Goal: Task Accomplishment & Management: Manage account settings

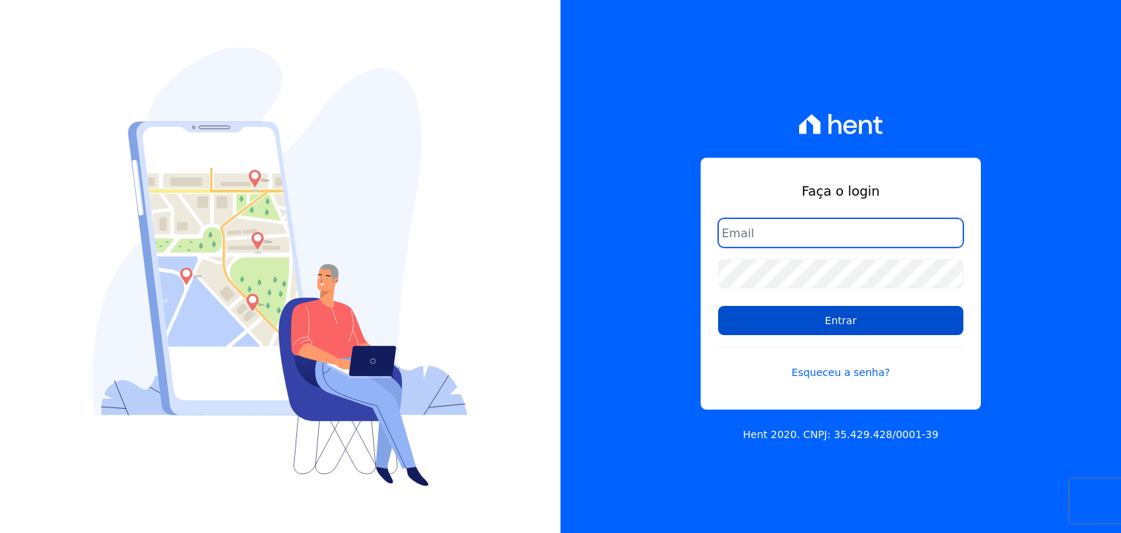
type input "guilherme.farias@priori.com.vc"
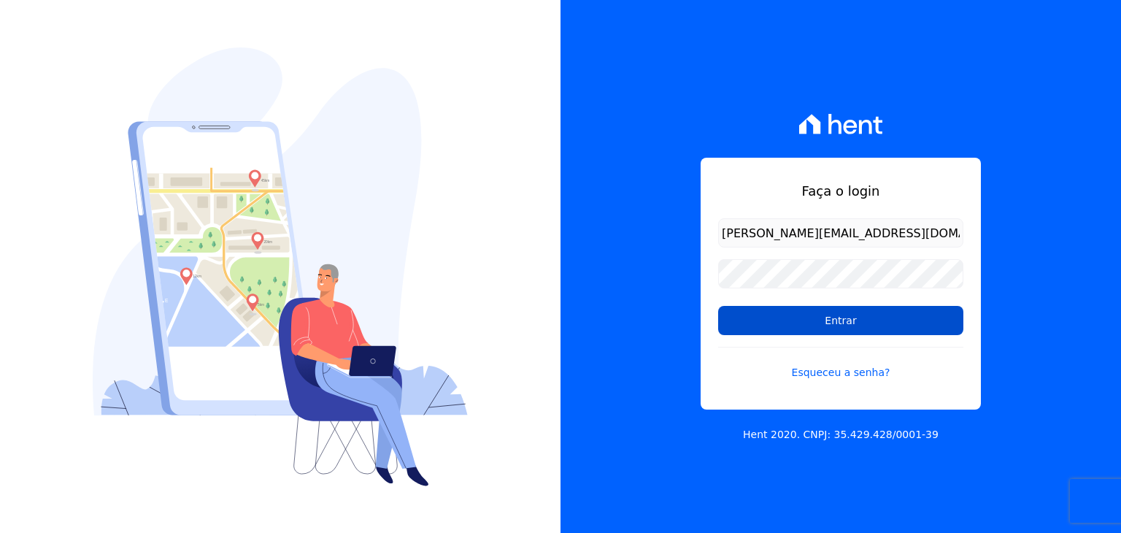
click at [759, 325] on input "Entrar" at bounding box center [840, 320] width 245 height 29
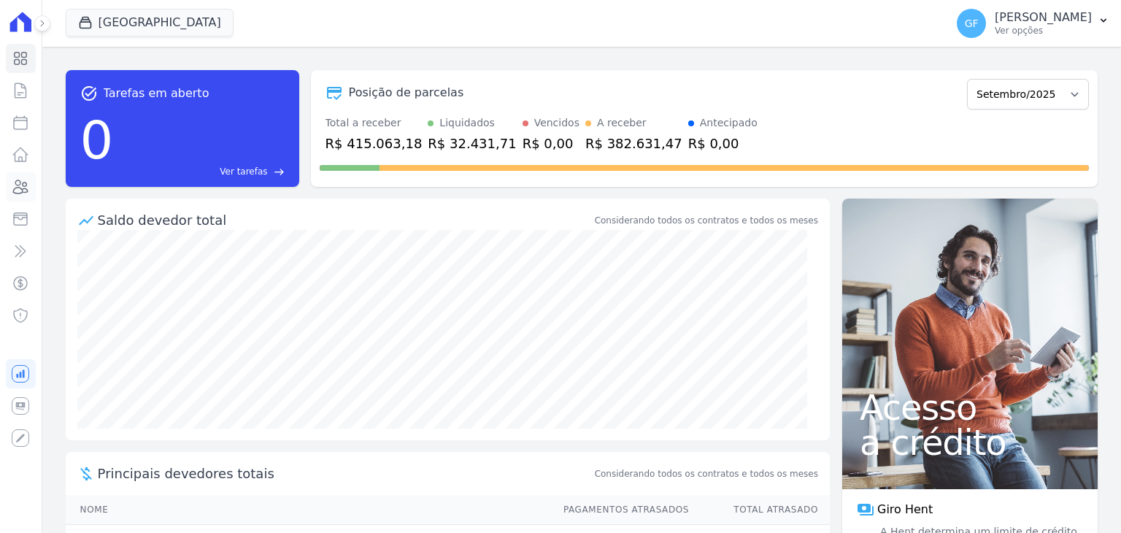
click at [29, 188] on icon at bounding box center [21, 187] width 18 height 18
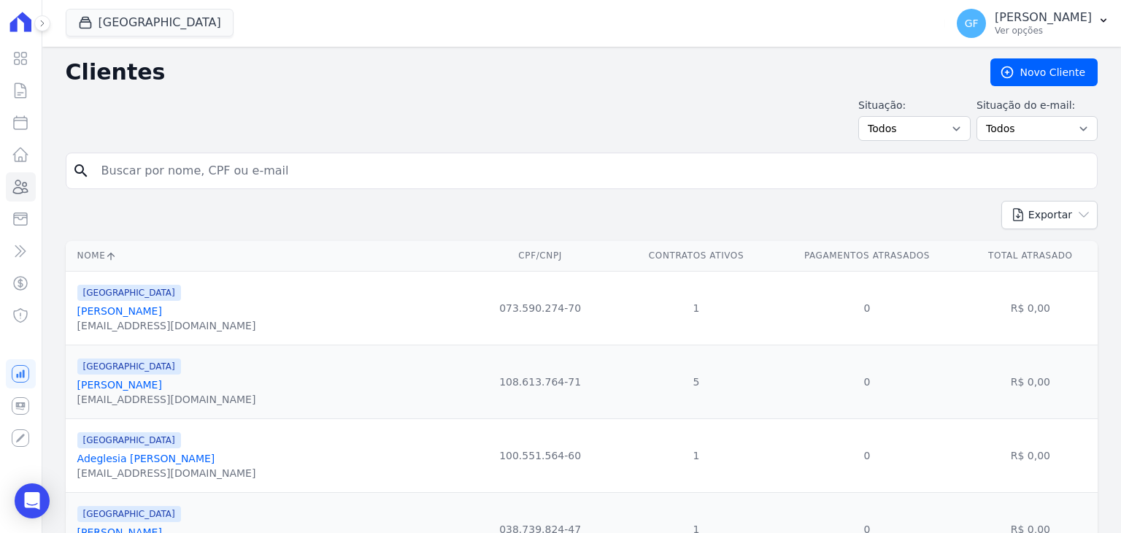
click at [207, 179] on input "search" at bounding box center [592, 170] width 998 height 29
paste input "Wladmir Von Félix Amorim"
type input "Wladmir Von Félix Amorim"
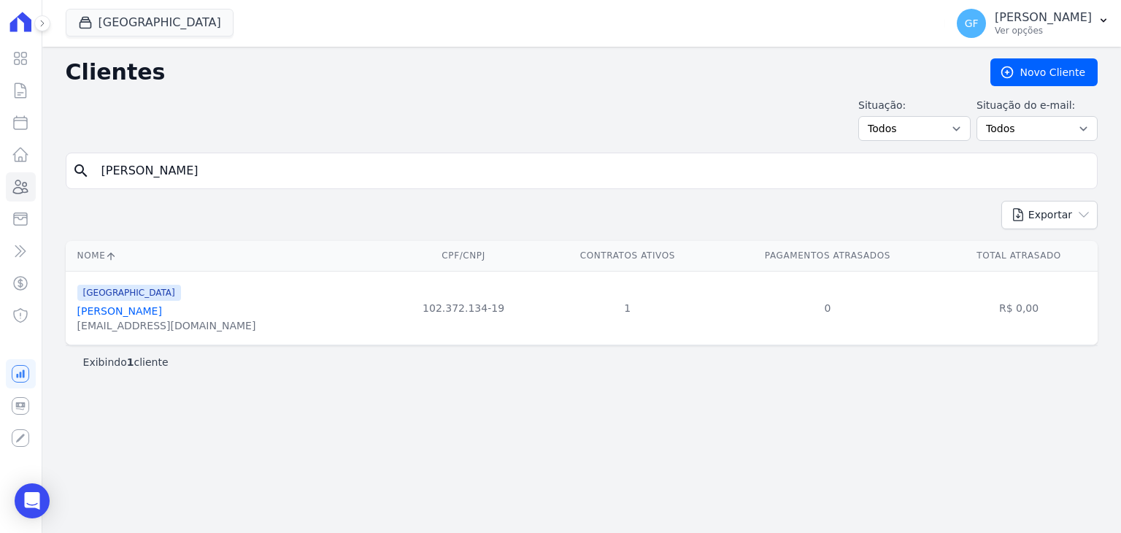
click at [162, 310] on link "Wladmir Von Félix Amorim" at bounding box center [119, 311] width 85 height 12
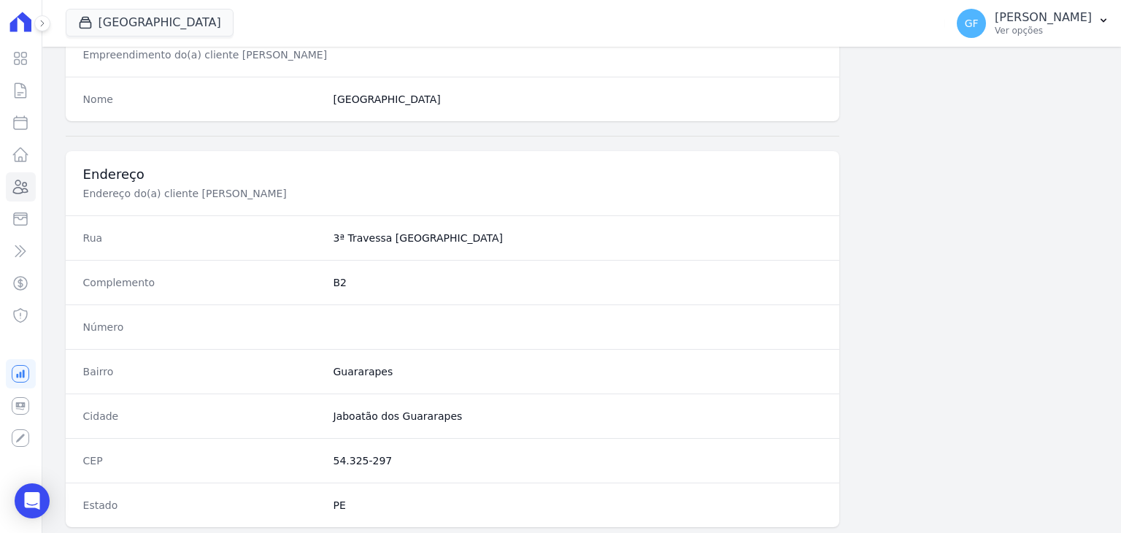
scroll to position [828, 0]
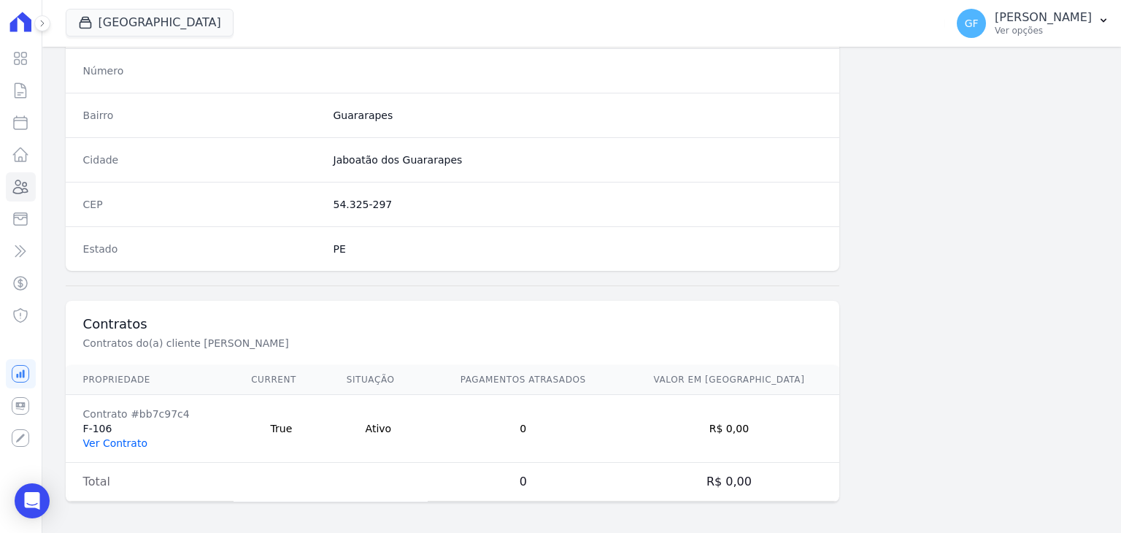
click at [117, 441] on link "Ver Contrato" at bounding box center [115, 443] width 64 height 12
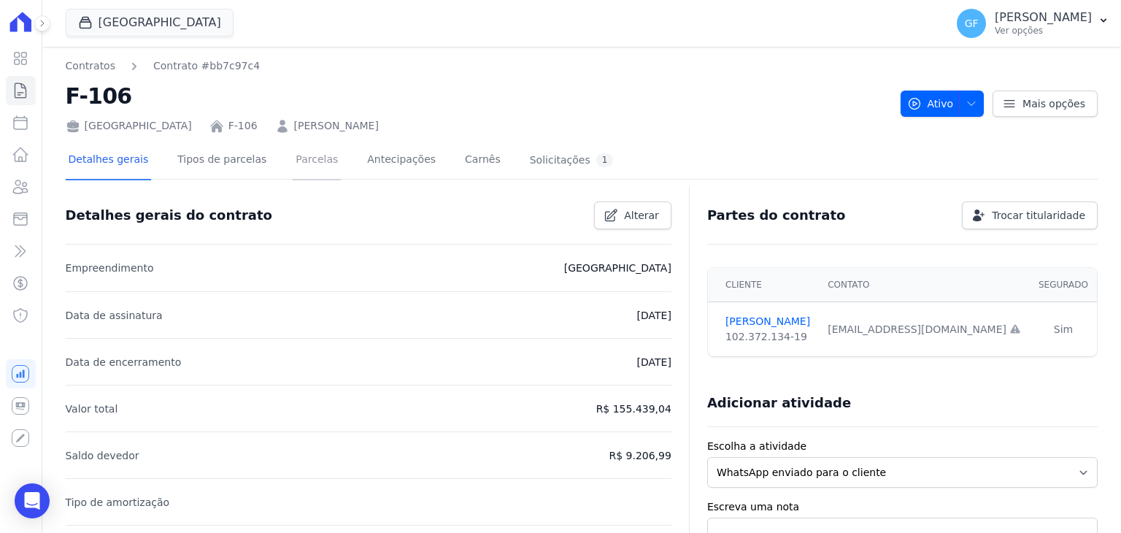
click at [301, 158] on link "Parcelas" at bounding box center [317, 161] width 48 height 39
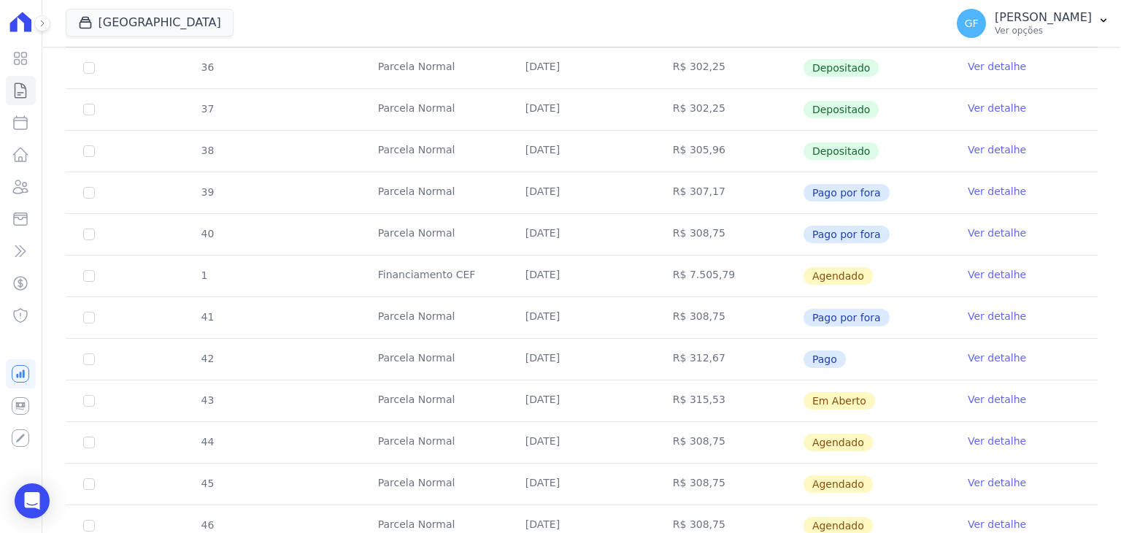
scroll to position [438, 0]
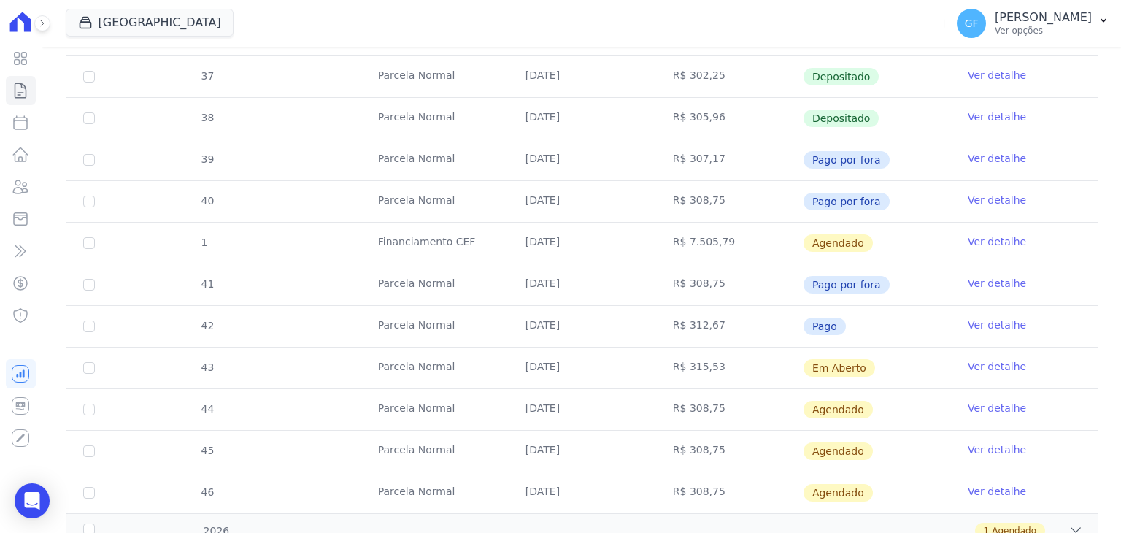
drag, startPoint x: 522, startPoint y: 364, endPoint x: 913, endPoint y: 360, distance: 391.8
click at [913, 360] on tr "43 Parcela Normal 30/09/2025 R$ 315,53 Em Aberto Ver detalhe" at bounding box center [582, 368] width 1032 height 42
click at [932, 360] on td "Em Aberto" at bounding box center [875, 367] width 147 height 41
click at [967, 362] on link "Ver detalhe" at bounding box center [996, 366] width 58 height 15
drag, startPoint x: 523, startPoint y: 367, endPoint x: 798, endPoint y: 376, distance: 275.2
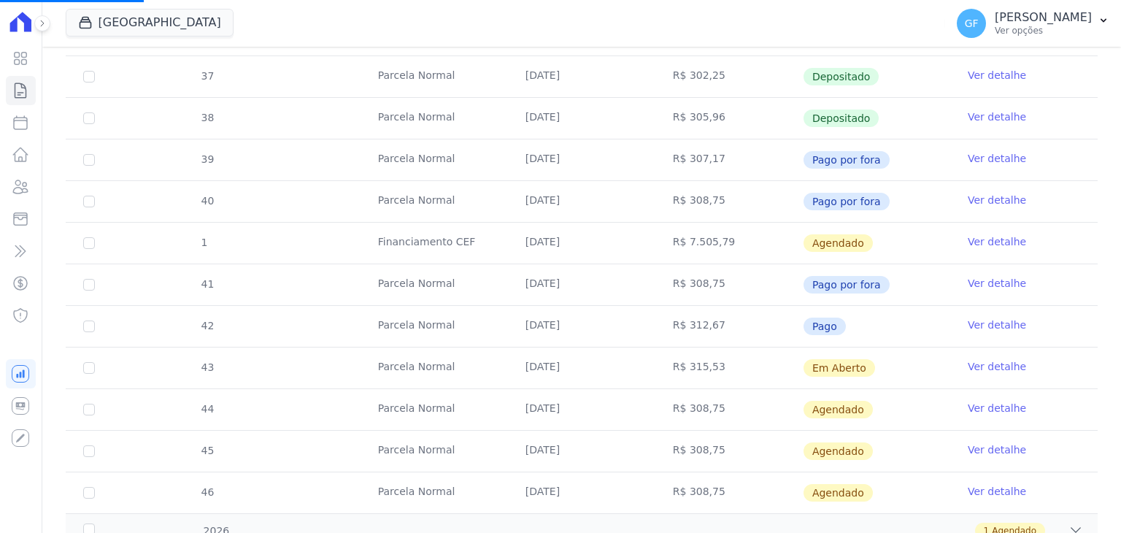
click at [793, 376] on tr "43 Parcela Normal 30/09/2025 R$ 315,53 Em Aberto Ver detalhe" at bounding box center [582, 368] width 1032 height 42
click at [889, 366] on td "Em Aberto" at bounding box center [875, 367] width 147 height 41
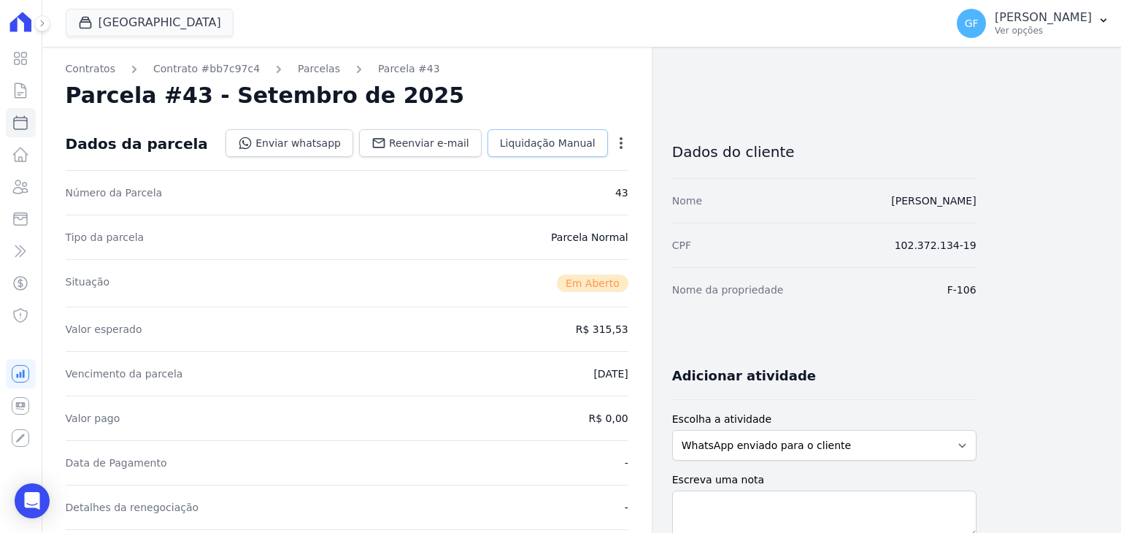
click at [529, 140] on span "Liquidação Manual" at bounding box center [548, 143] width 96 height 15
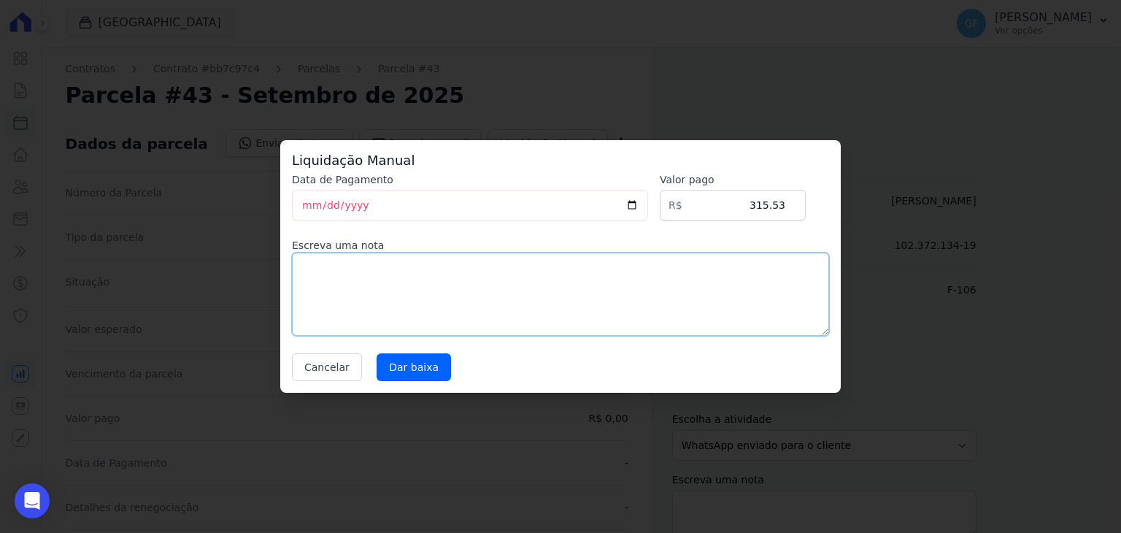
click at [471, 289] on textarea at bounding box center [560, 293] width 537 height 83
click at [399, 272] on textarea "Pago via PIX na contaQ.I" at bounding box center [560, 293] width 537 height 83
type textarea "Pago via PIX na conta Q.I"
click at [411, 363] on input "Dar baixa" at bounding box center [413, 367] width 74 height 28
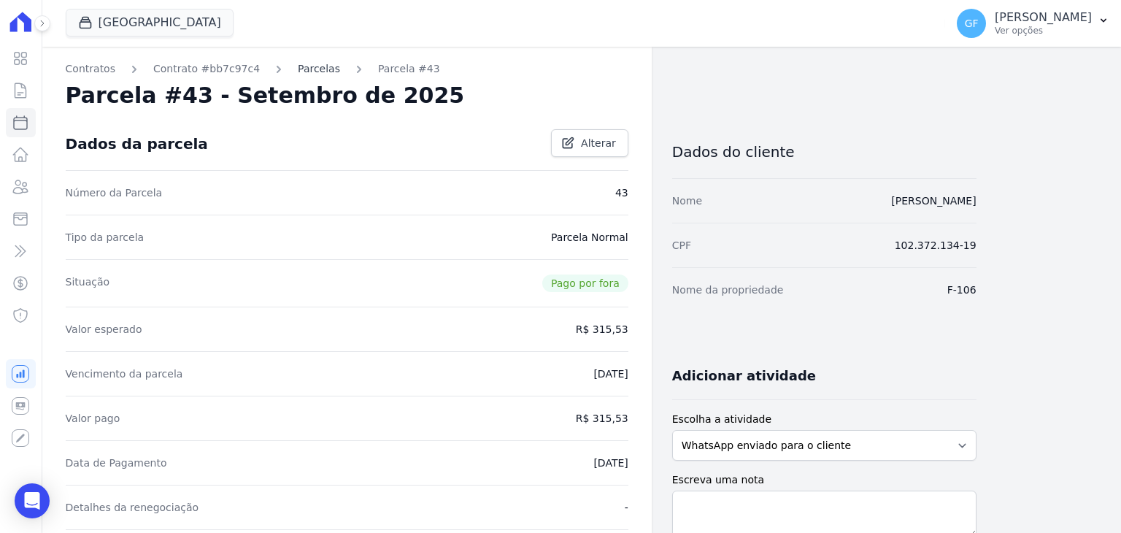
click at [306, 71] on link "Parcelas" at bounding box center [319, 68] width 42 height 15
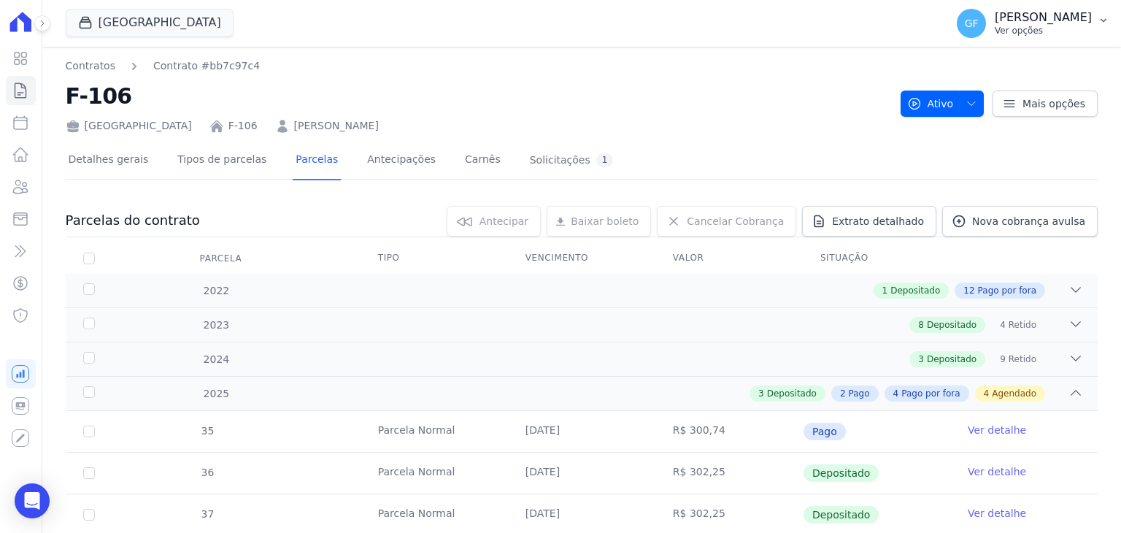
click at [1041, 32] on p "Ver opções" at bounding box center [1042, 31] width 97 height 12
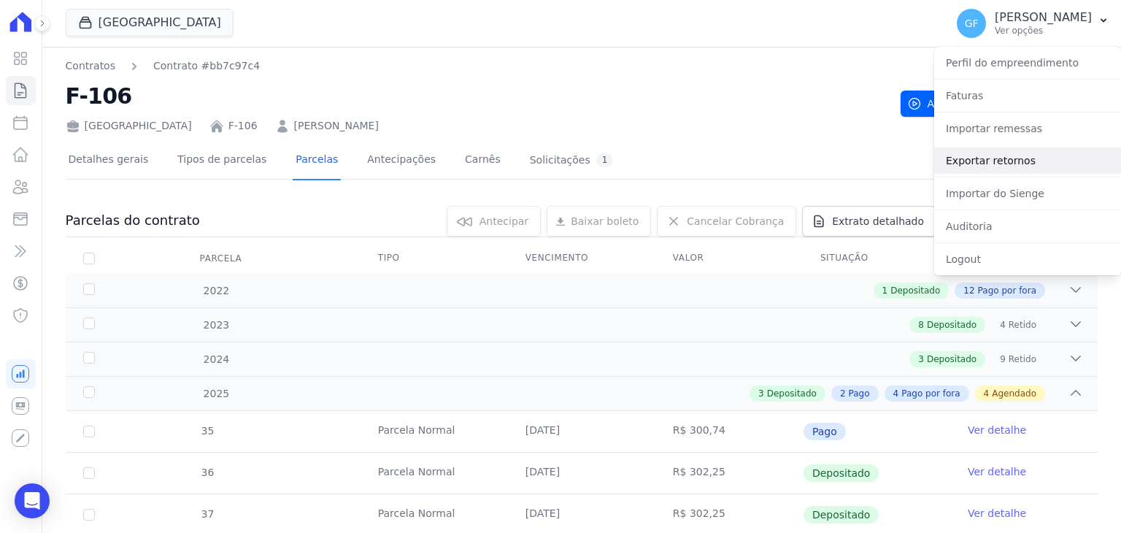
click at [989, 161] on link "Exportar retornos" at bounding box center [1027, 160] width 187 height 26
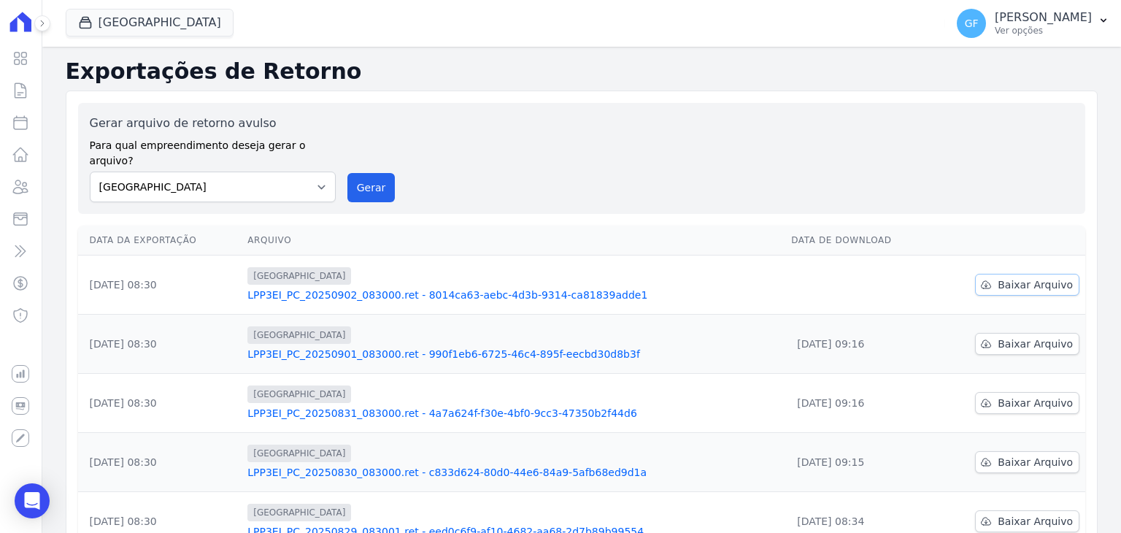
click at [1005, 277] on span "Baixar Arquivo" at bounding box center [1034, 284] width 75 height 15
click at [978, 21] on span "GF" at bounding box center [971, 23] width 14 height 10
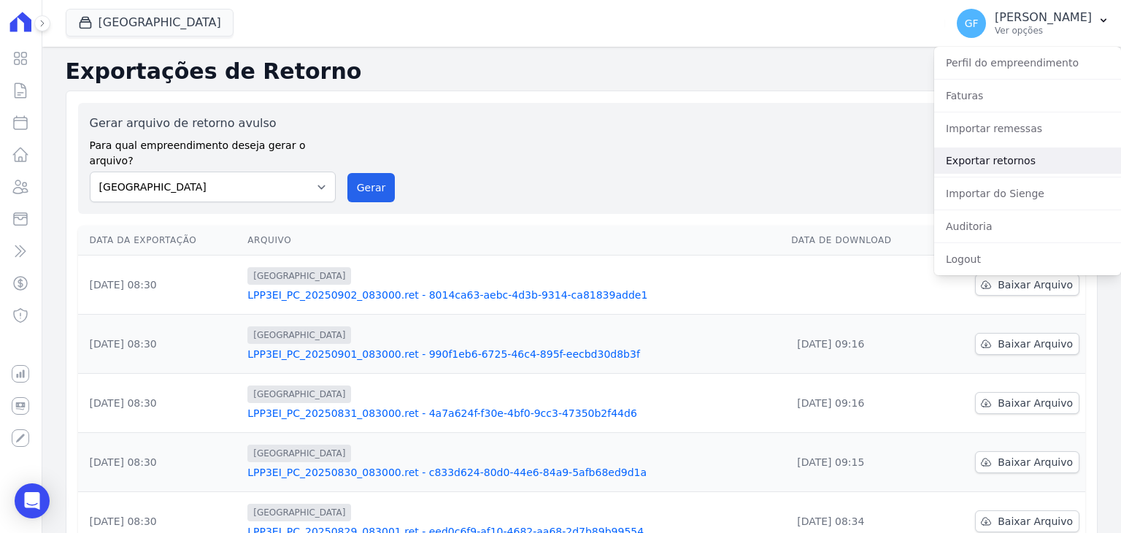
click at [962, 155] on link "Exportar retornos" at bounding box center [1027, 160] width 187 height 26
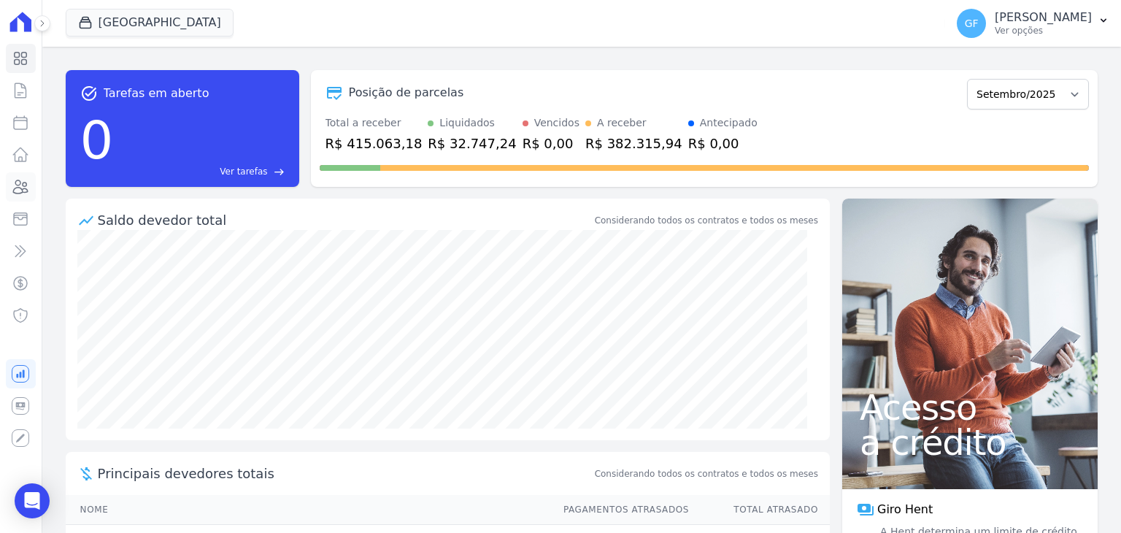
click at [28, 190] on icon at bounding box center [21, 187] width 18 height 18
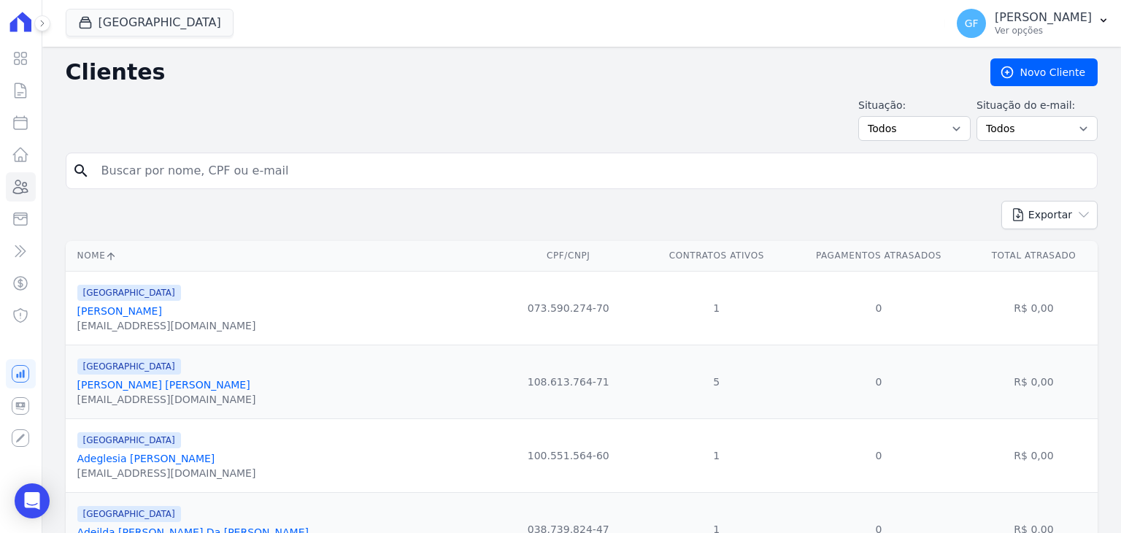
click at [165, 163] on input "search" at bounding box center [592, 170] width 998 height 29
paste input "[PERSON_NAME]"
type input "[PERSON_NAME]"
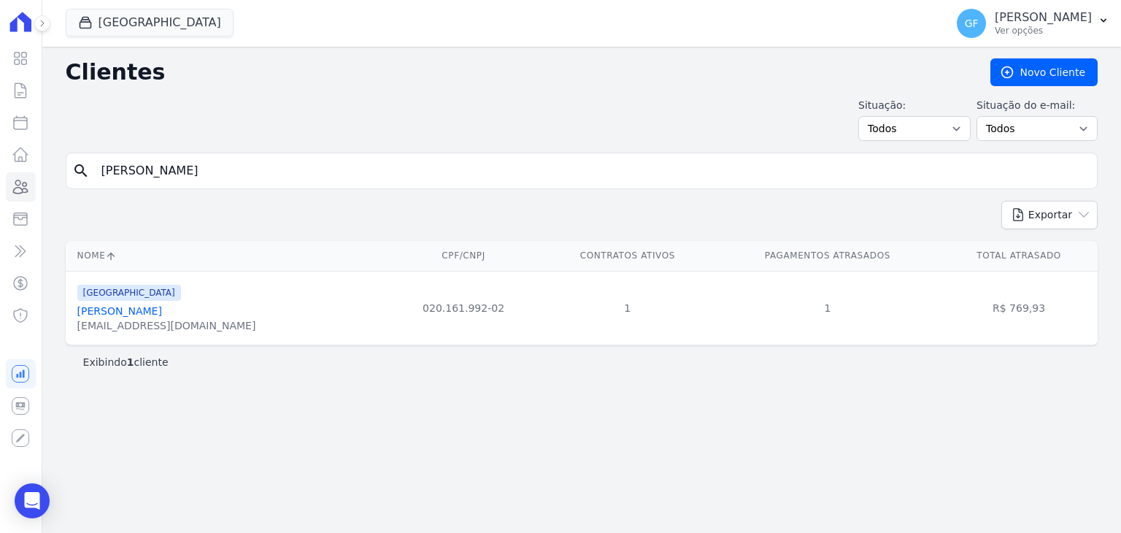
click at [162, 308] on link "Raynara Gonçalves De Oliveira" at bounding box center [119, 311] width 85 height 12
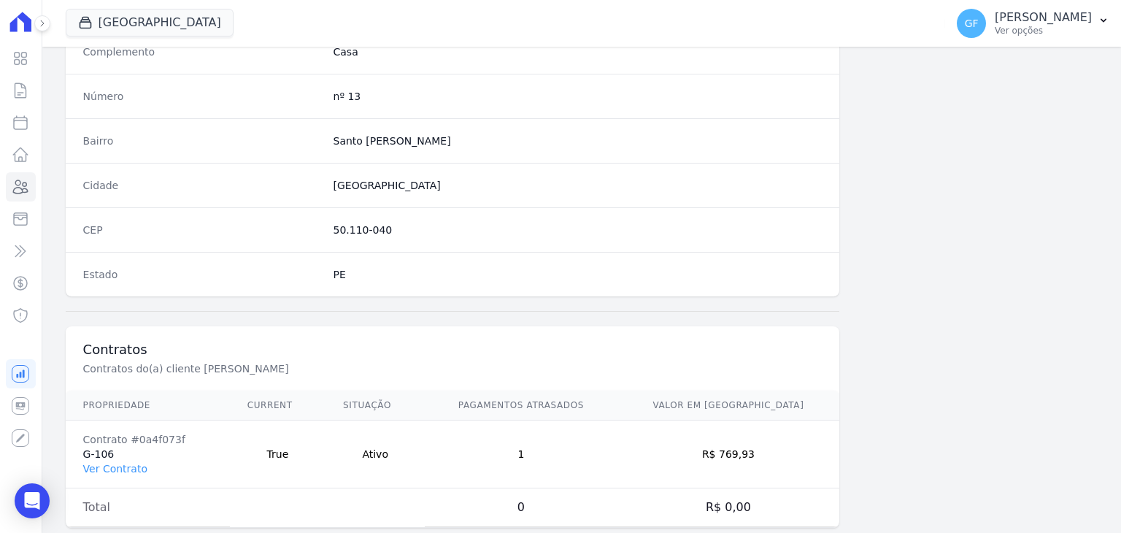
scroll to position [828, 0]
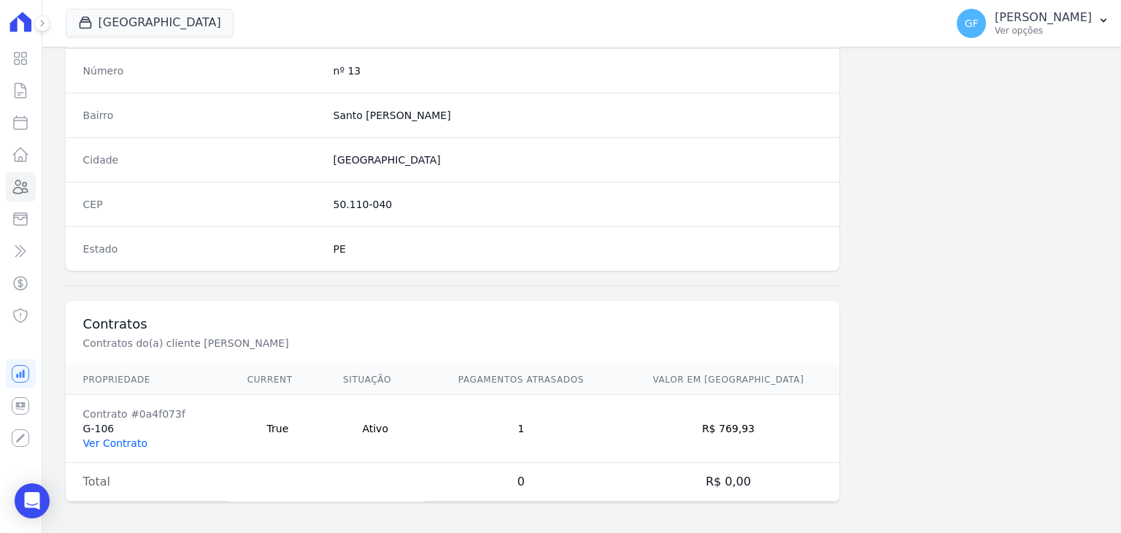
click at [120, 437] on link "Ver Contrato" at bounding box center [115, 443] width 64 height 12
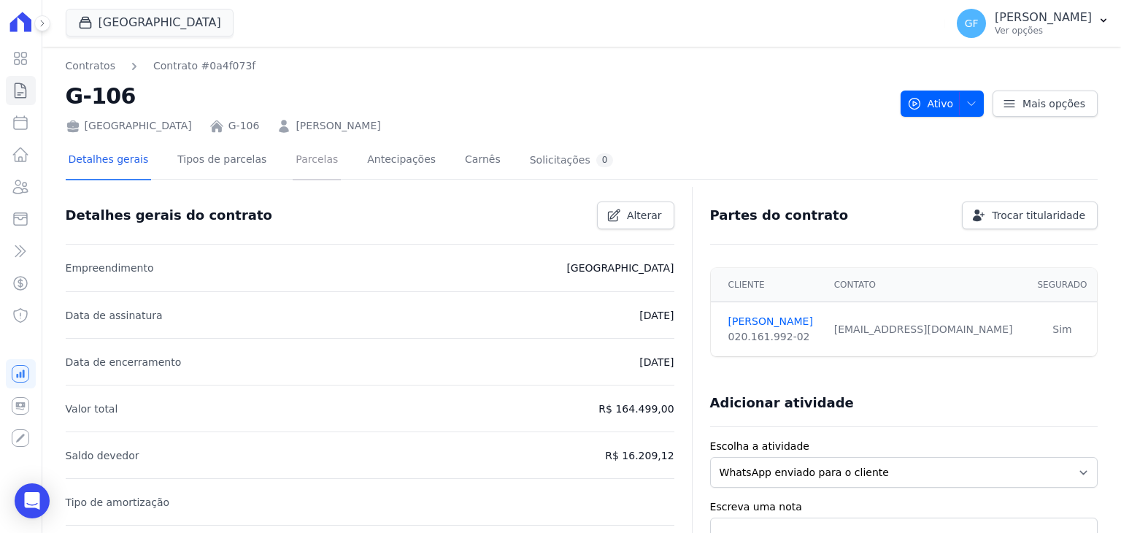
click at [305, 166] on link "Parcelas" at bounding box center [317, 161] width 48 height 39
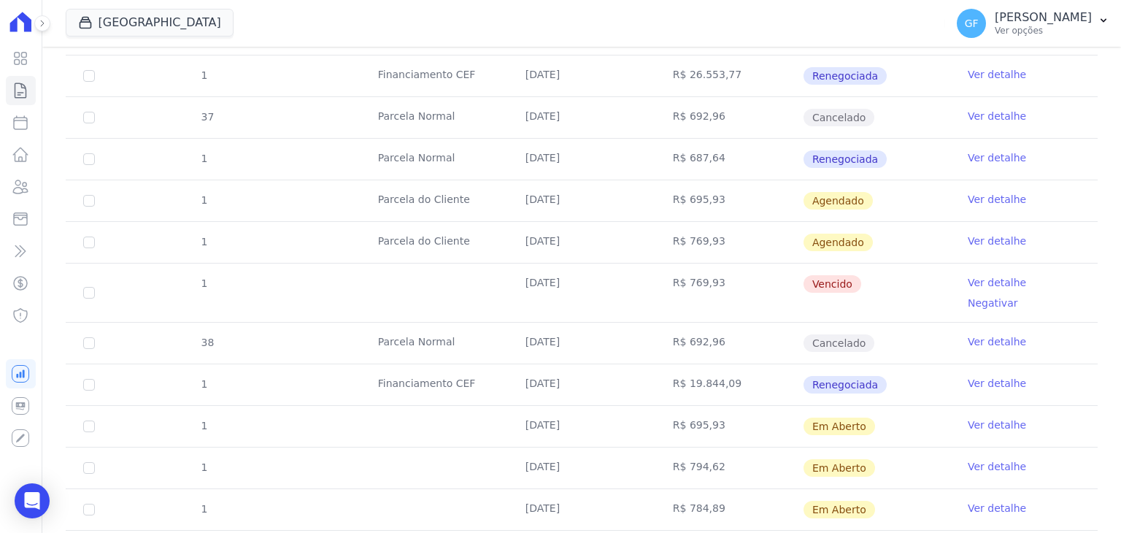
scroll to position [875, 0]
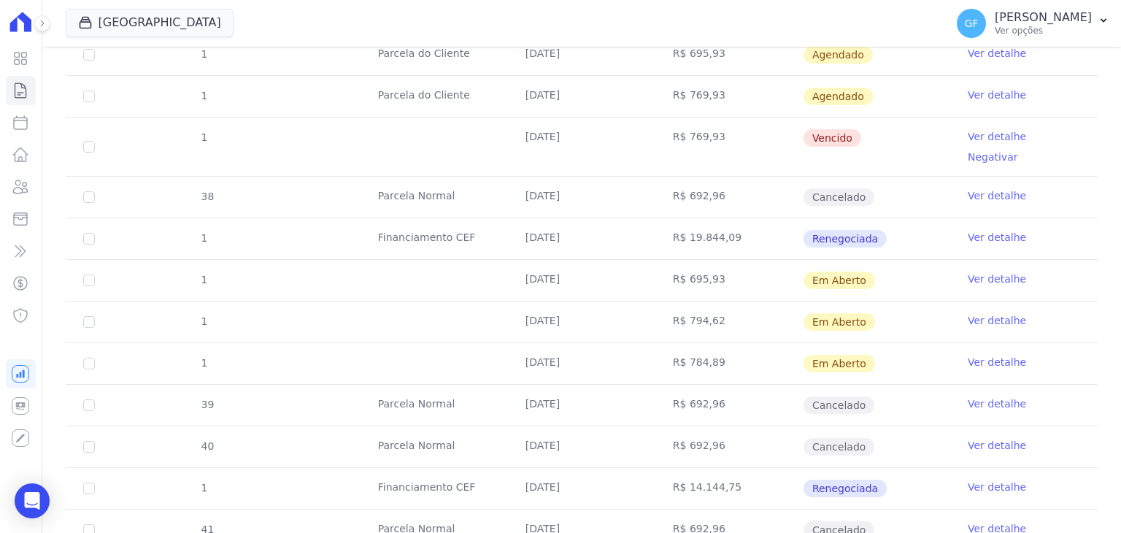
drag, startPoint x: 559, startPoint y: 255, endPoint x: 872, endPoint y: 291, distance: 315.1
click at [872, 291] on tbody "31 Parcela Normal 30/01/2025 R$ 763,67 Pago Ver detalhe 32 Parcela Normal 28/02…" at bounding box center [582, 84] width 1032 height 1098
click at [1033, 27] on p "Ver opções" at bounding box center [1042, 31] width 97 height 12
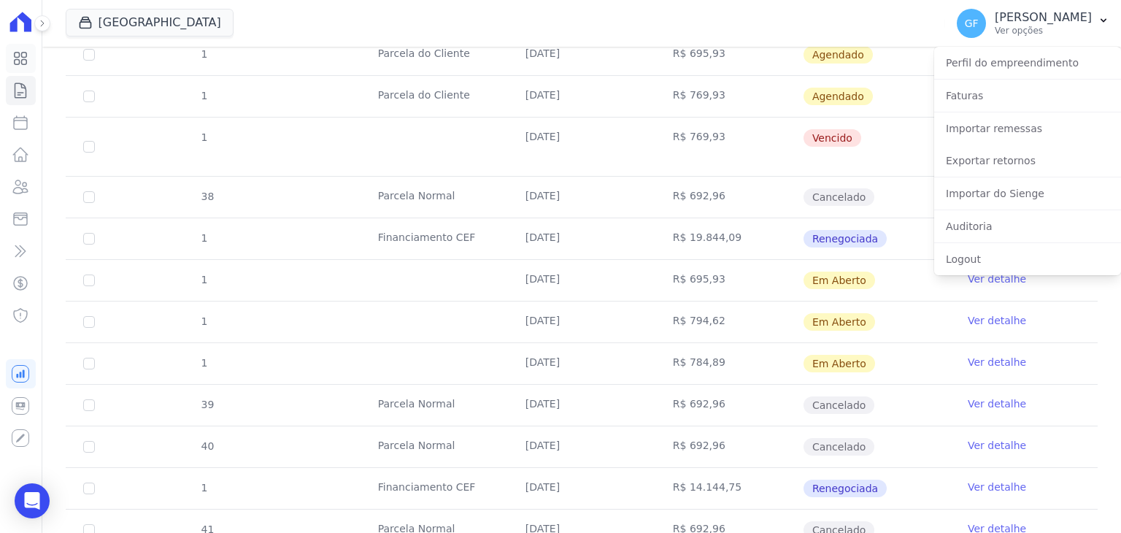
click at [16, 50] on icon at bounding box center [21, 59] width 18 height 18
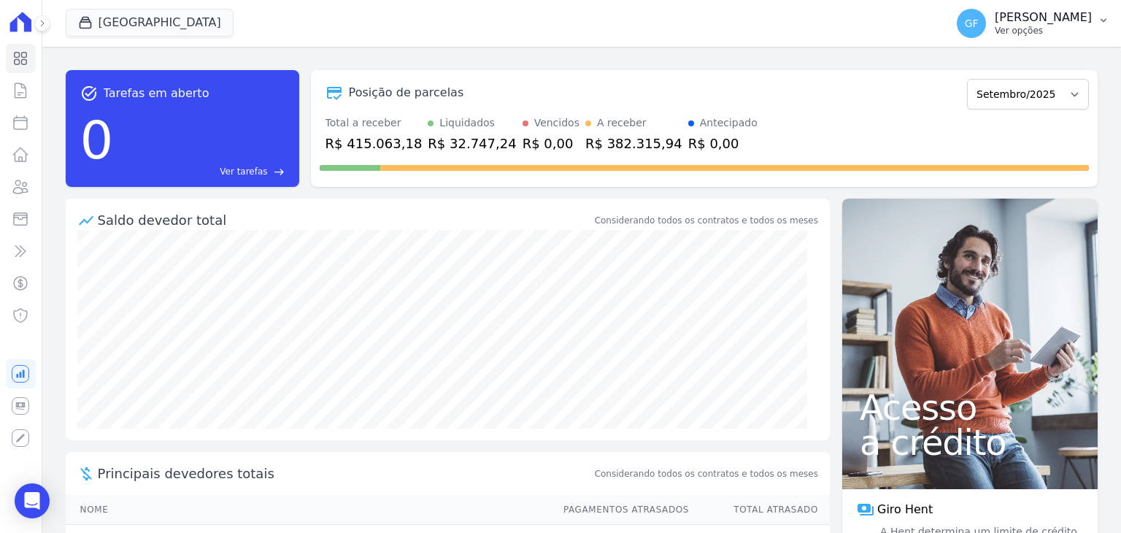
click at [1062, 17] on p "[PERSON_NAME]" at bounding box center [1042, 17] width 97 height 15
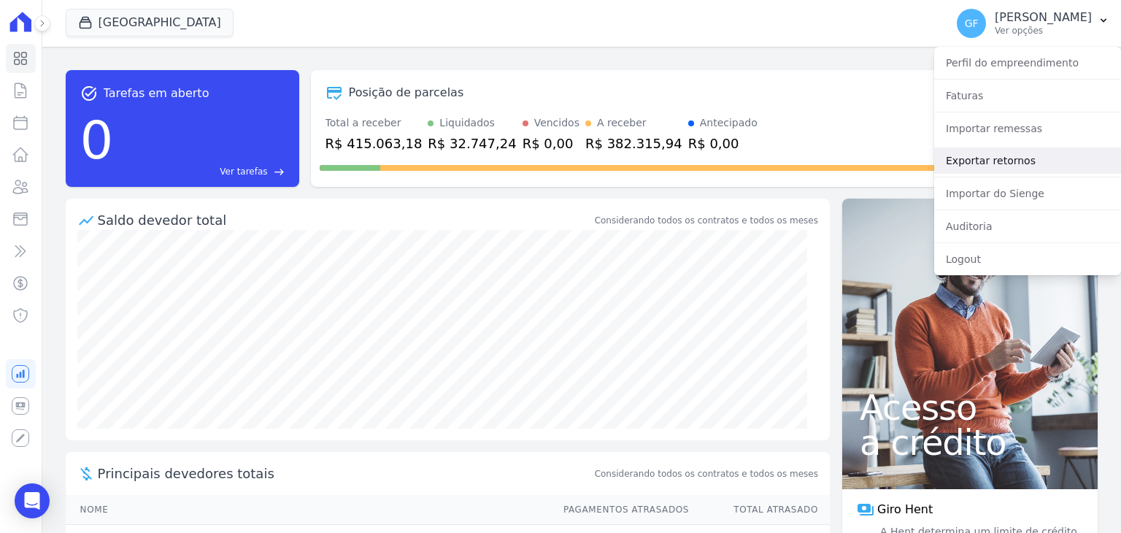
click at [995, 155] on link "Exportar retornos" at bounding box center [1027, 160] width 187 height 26
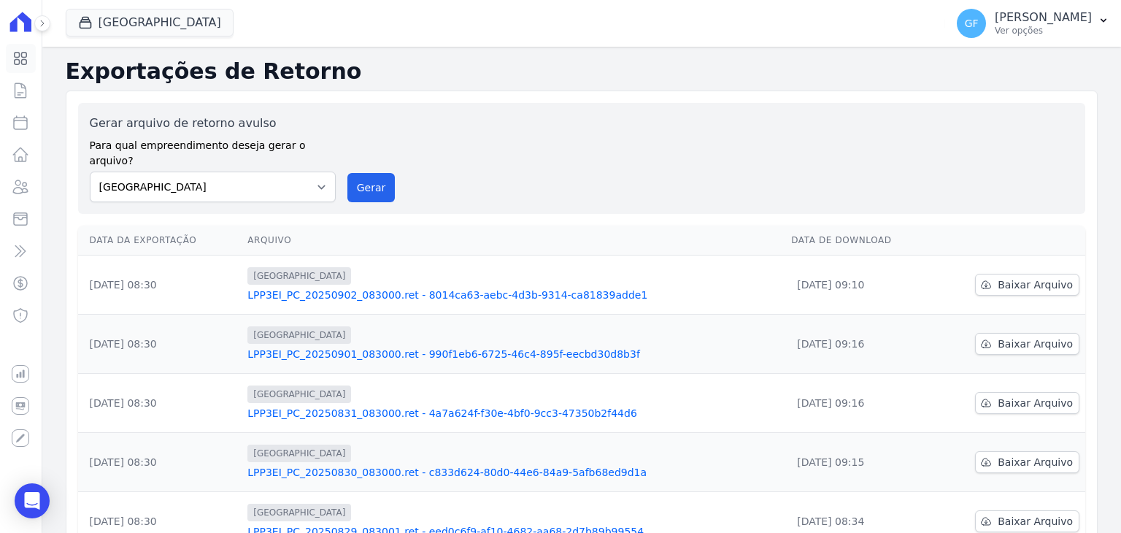
click at [23, 55] on icon at bounding box center [21, 59] width 18 height 18
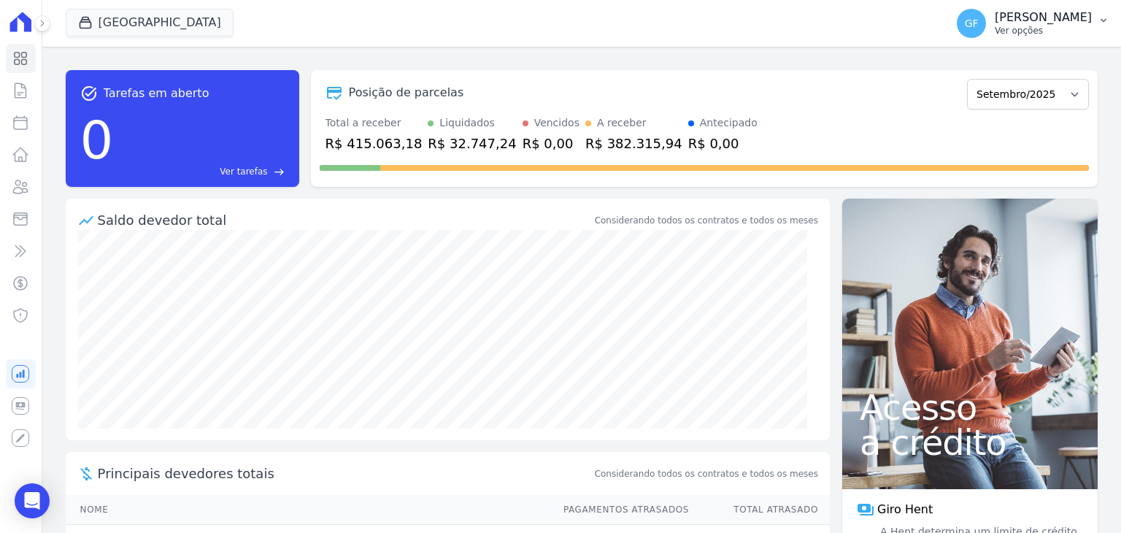
click at [1015, 36] on div "GF [PERSON_NAME] Ver opções" at bounding box center [1023, 23] width 135 height 29
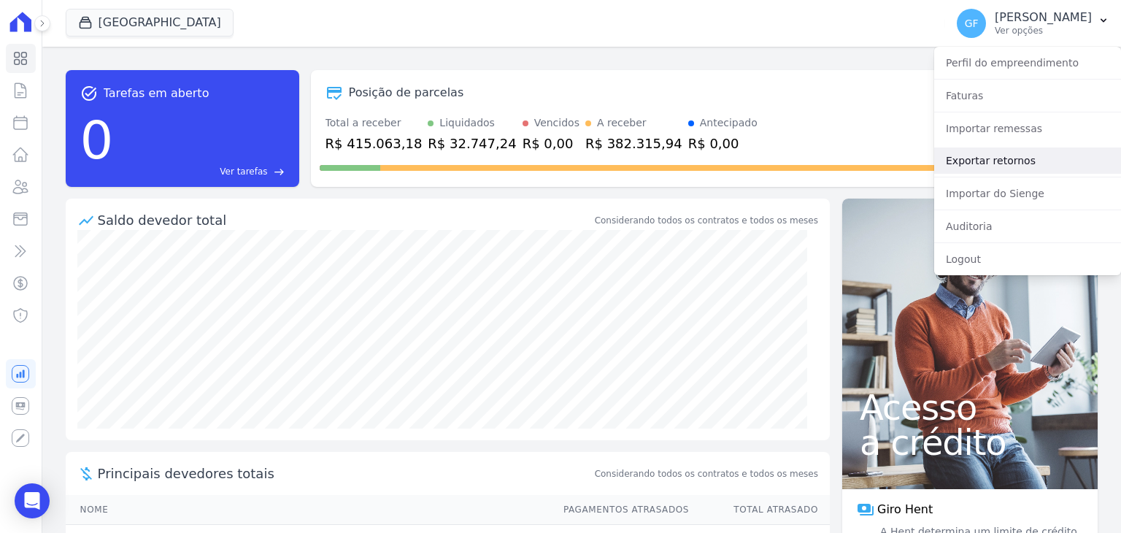
click at [993, 155] on link "Exportar retornos" at bounding box center [1027, 160] width 187 height 26
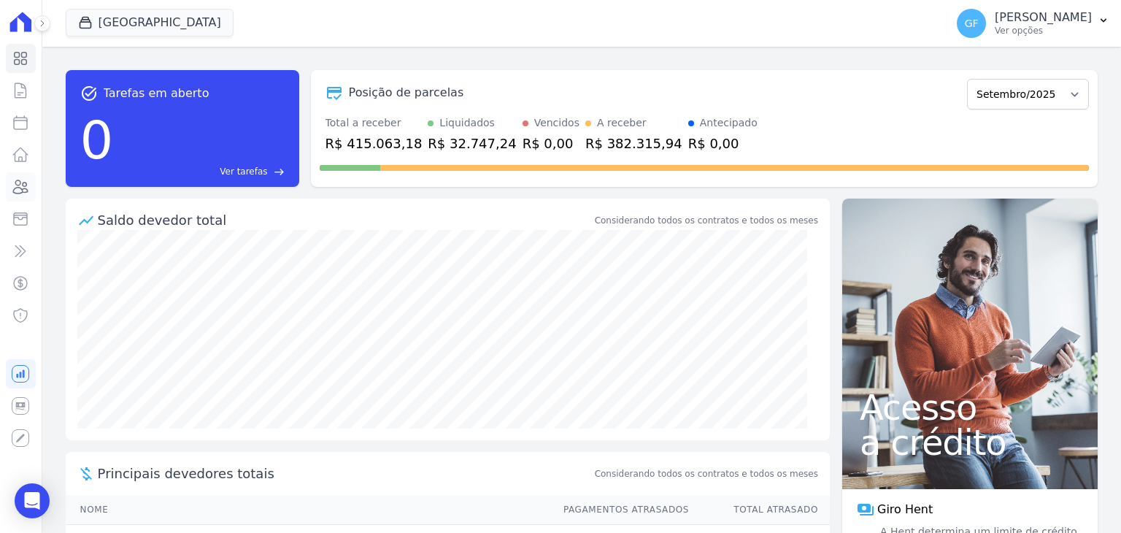
click at [9, 179] on link "Clientes" at bounding box center [21, 186] width 30 height 29
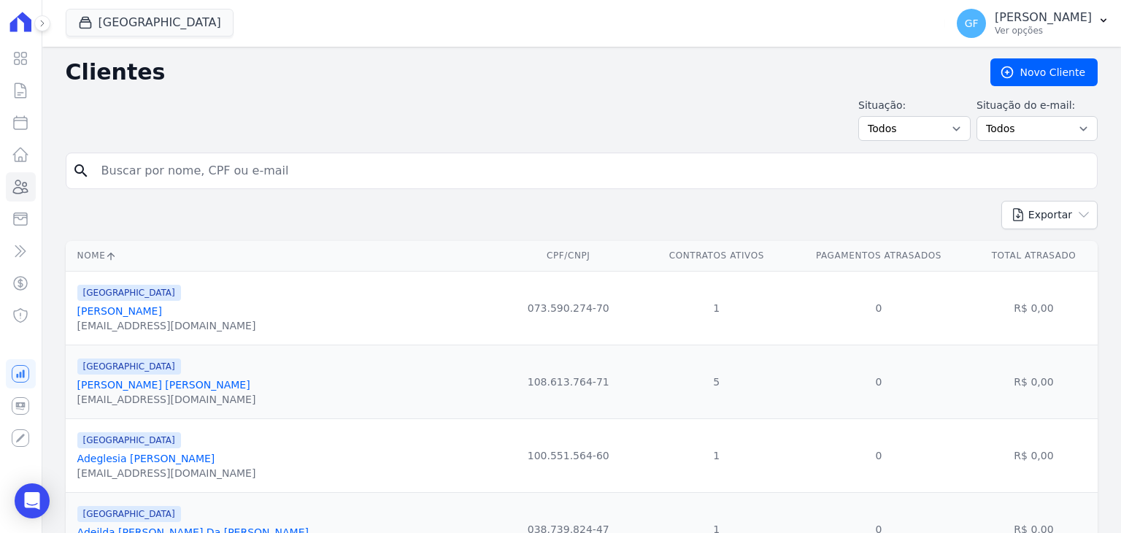
click at [166, 171] on input "search" at bounding box center [592, 170] width 998 height 29
paste input "[PERSON_NAME] [PERSON_NAME]"
type input "[PERSON_NAME] [PERSON_NAME]"
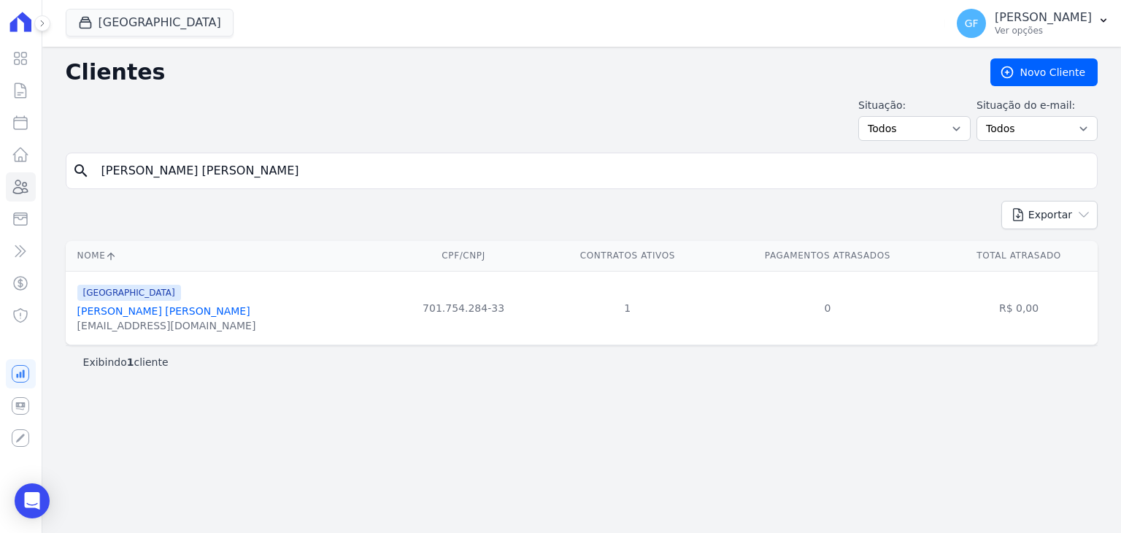
click at [186, 307] on link "[PERSON_NAME] [PERSON_NAME]" at bounding box center [163, 311] width 173 height 12
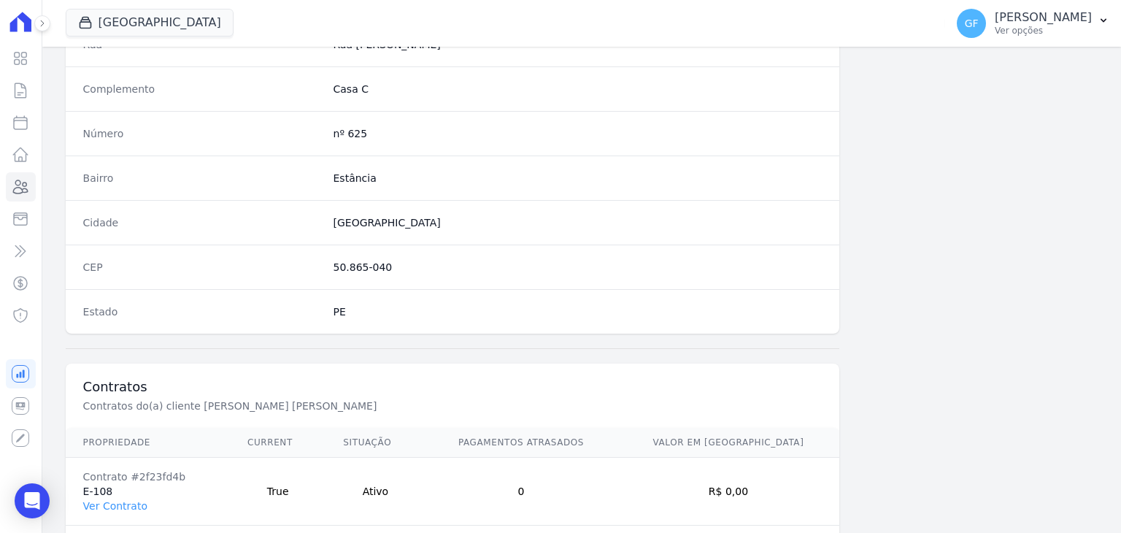
scroll to position [828, 0]
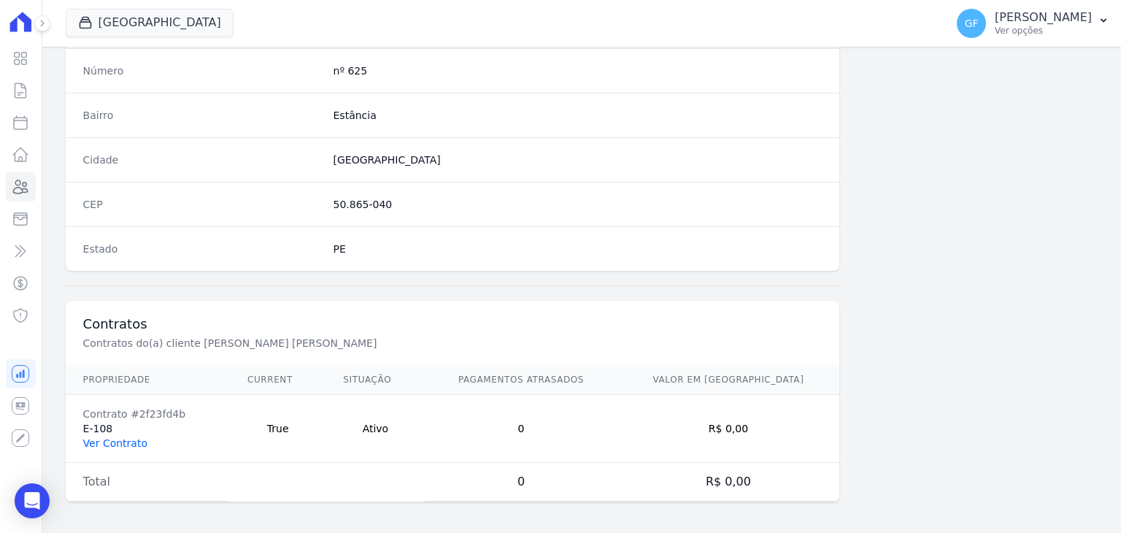
click at [123, 437] on link "Ver Contrato" at bounding box center [115, 443] width 64 height 12
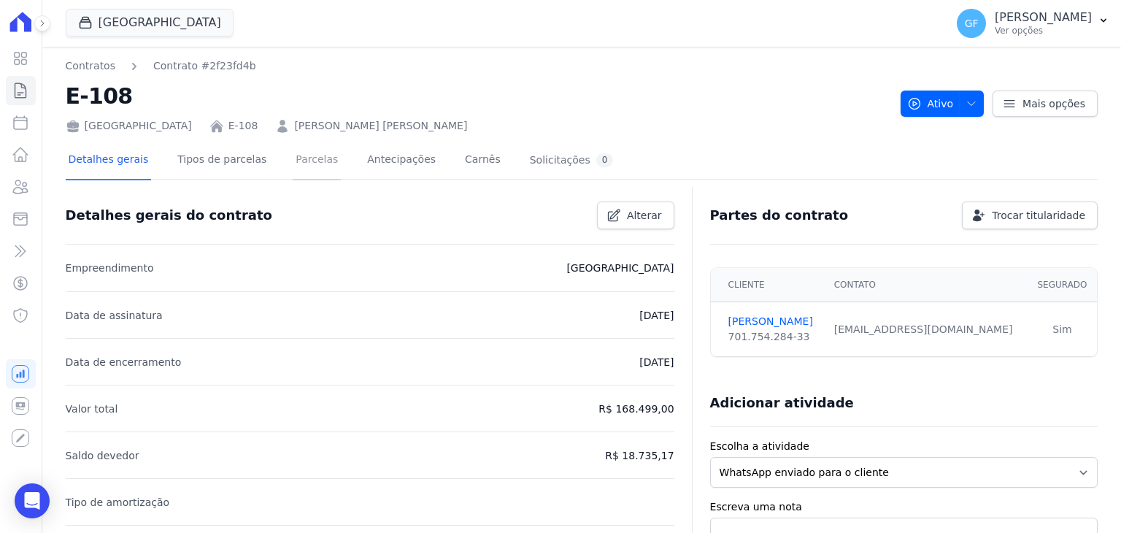
click at [295, 159] on link "Parcelas" at bounding box center [317, 161] width 48 height 39
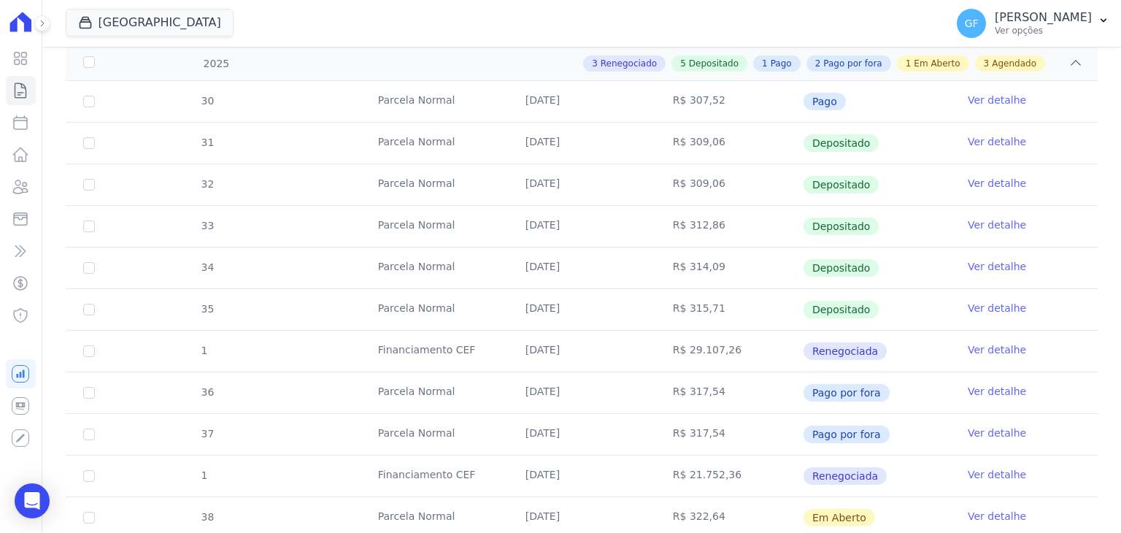
scroll to position [438, 0]
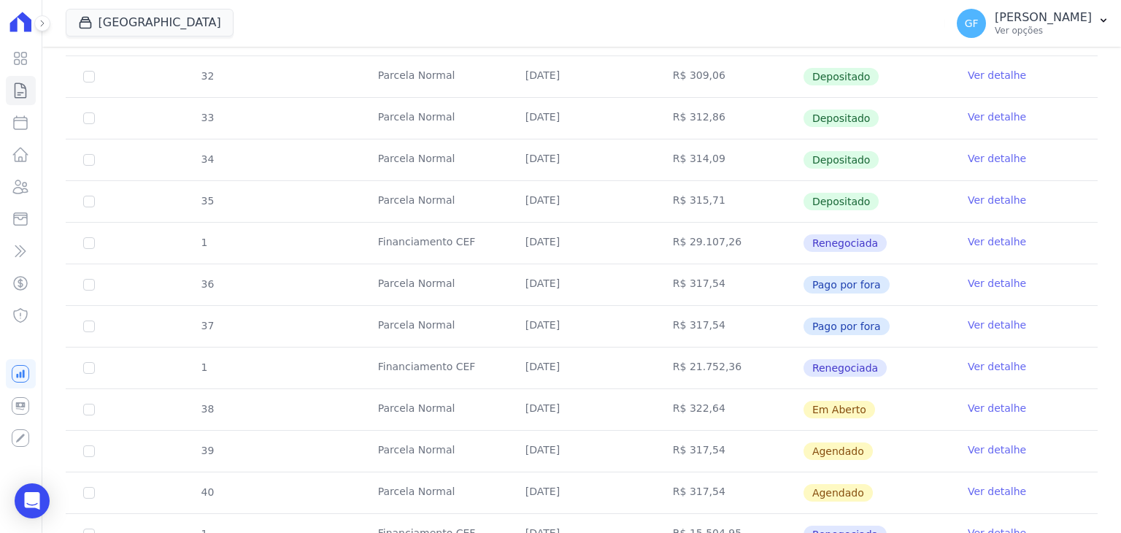
drag, startPoint x: 522, startPoint y: 409, endPoint x: 816, endPoint y: 410, distance: 294.7
click at [816, 410] on tr "38 [GEOGRAPHIC_DATA] [DATE] R$ 322,64 Em [GEOGRAPHIC_DATA] Ver detalhe" at bounding box center [582, 409] width 1032 height 42
click at [939, 418] on td "Em Aberto" at bounding box center [875, 409] width 147 height 41
click at [896, 411] on td "Em Aberto" at bounding box center [875, 409] width 147 height 41
click at [967, 401] on link "Ver detalhe" at bounding box center [996, 408] width 58 height 15
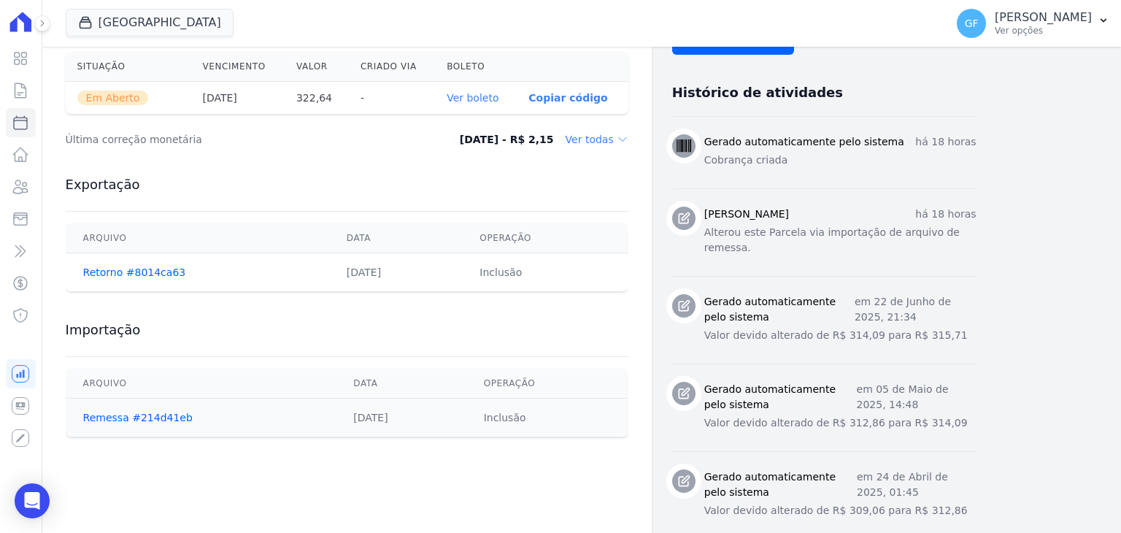
scroll to position [511, 0]
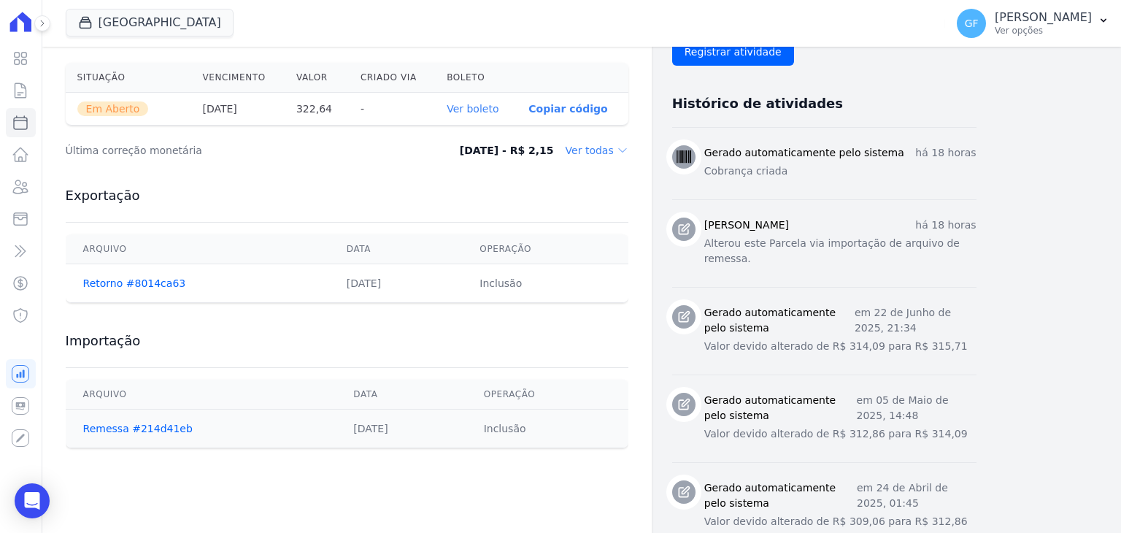
click at [481, 110] on link "Ver boleto" at bounding box center [472, 109] width 52 height 12
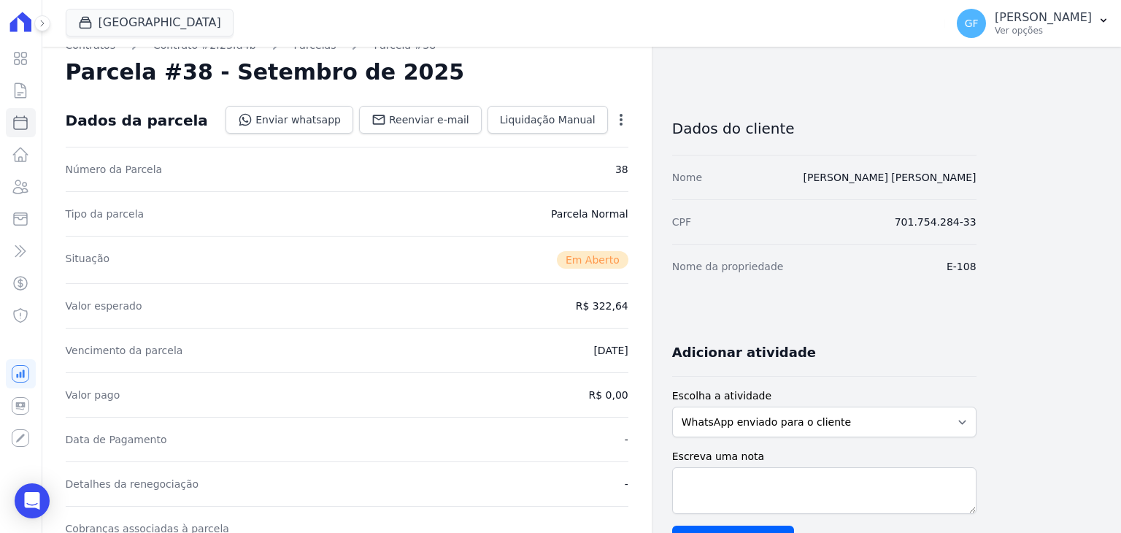
scroll to position [0, 0]
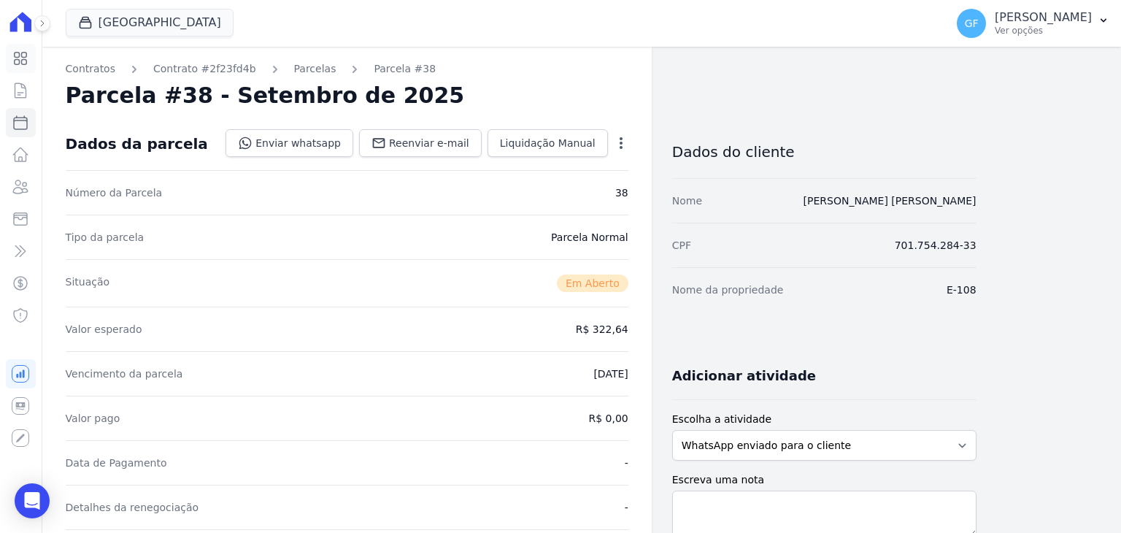
click at [29, 53] on link "Visão Geral" at bounding box center [21, 58] width 30 height 29
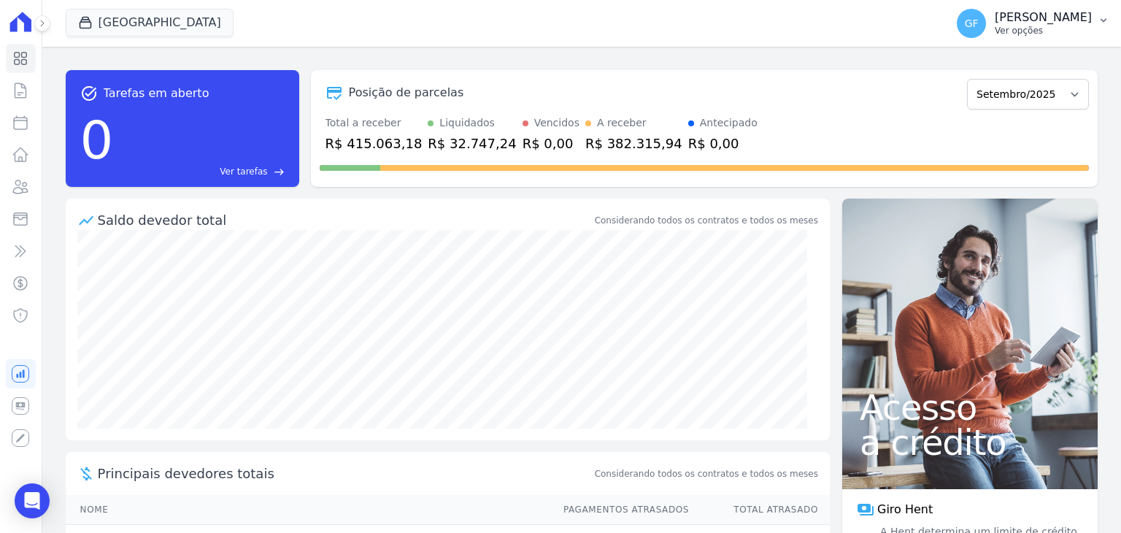
click at [1017, 17] on p "[PERSON_NAME]" at bounding box center [1042, 17] width 97 height 15
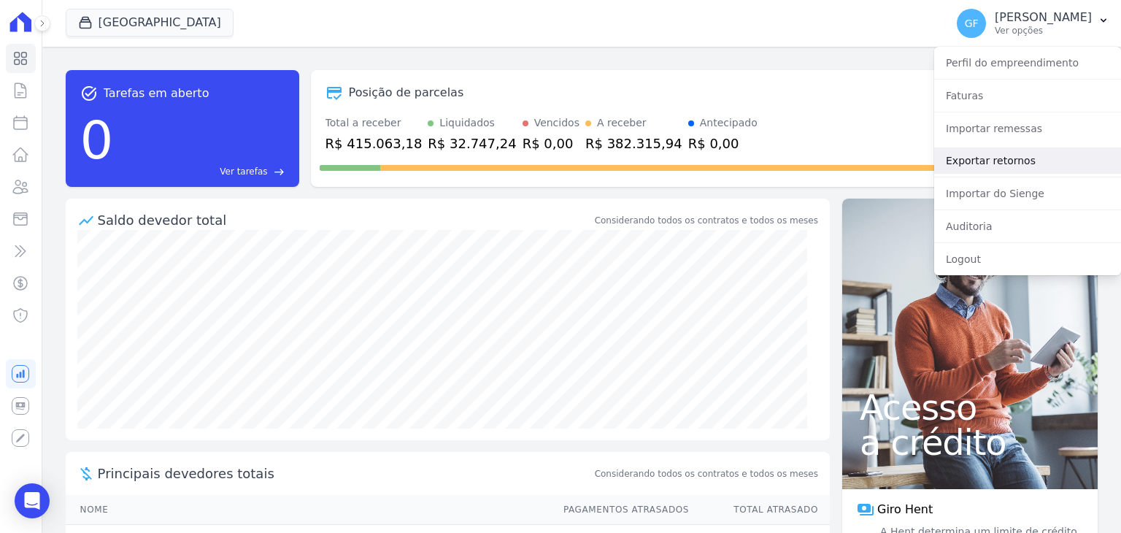
click at [982, 161] on link "Exportar retornos" at bounding box center [1027, 160] width 187 height 26
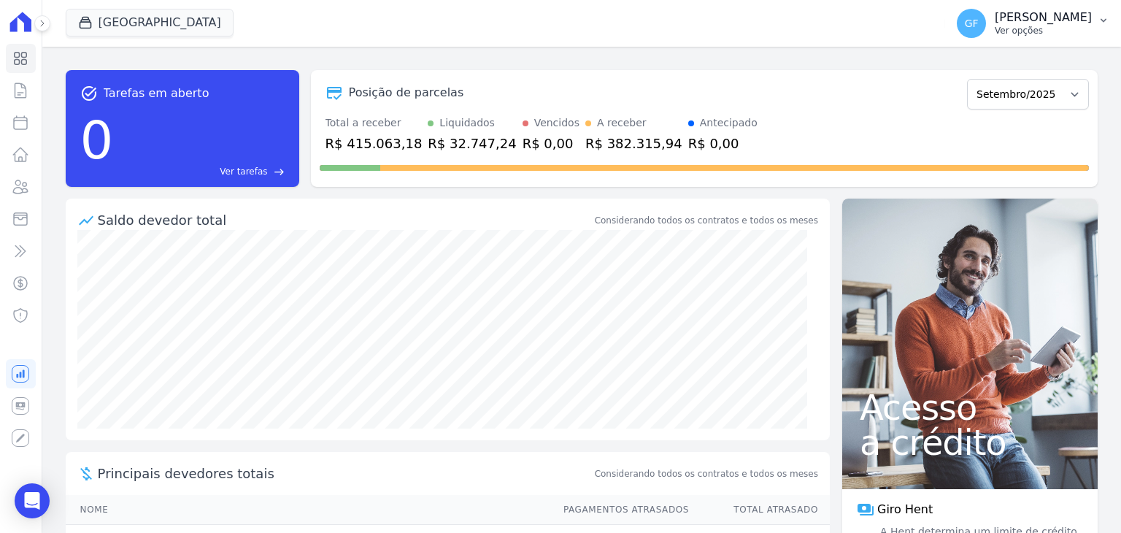
click at [1024, 26] on p "Ver opções" at bounding box center [1042, 31] width 97 height 12
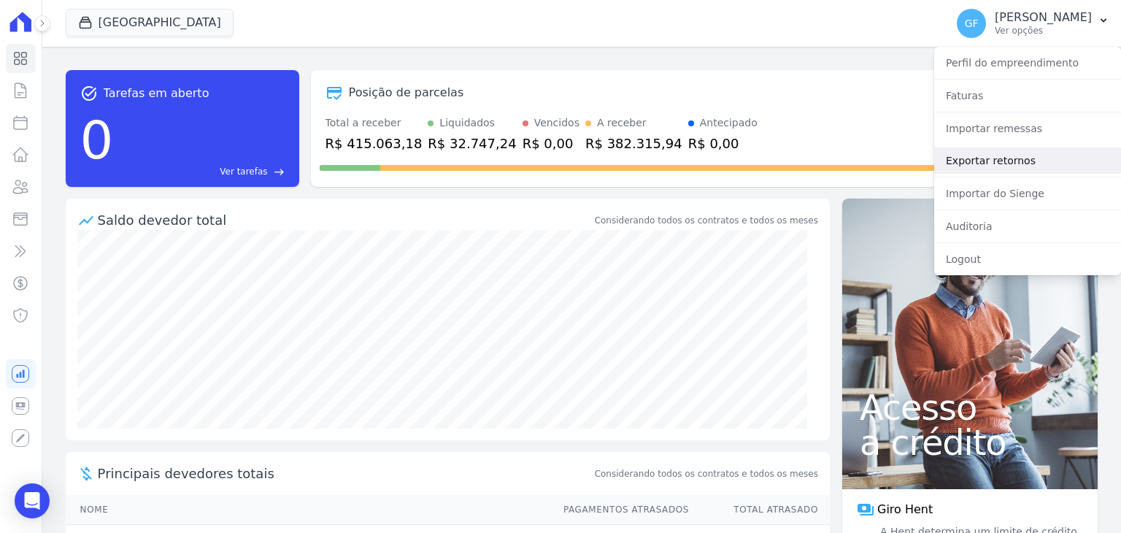
click at [962, 158] on link "Exportar retornos" at bounding box center [1027, 160] width 187 height 26
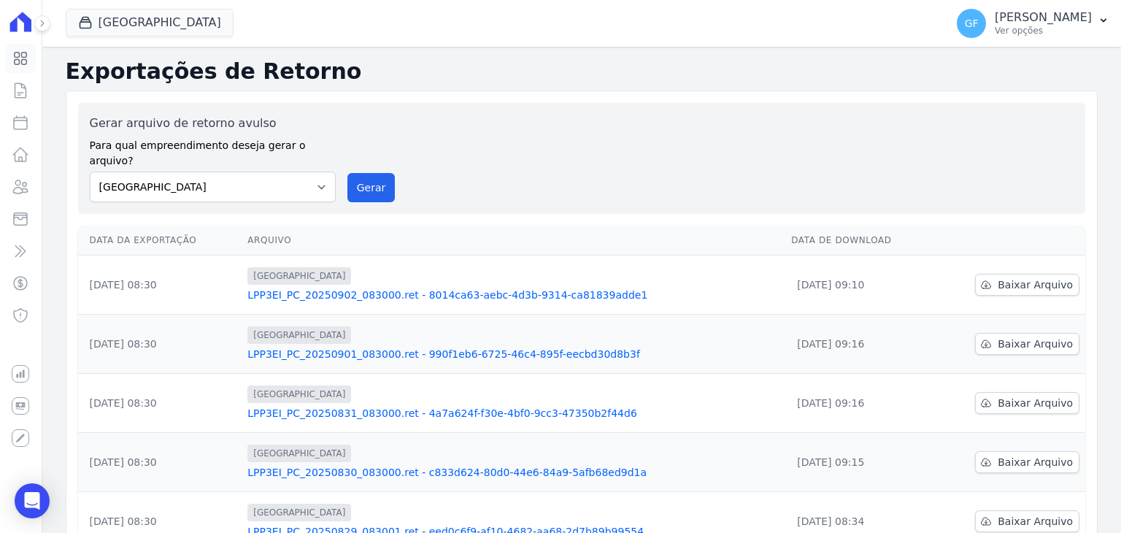
click at [23, 65] on icon at bounding box center [21, 59] width 12 height 12
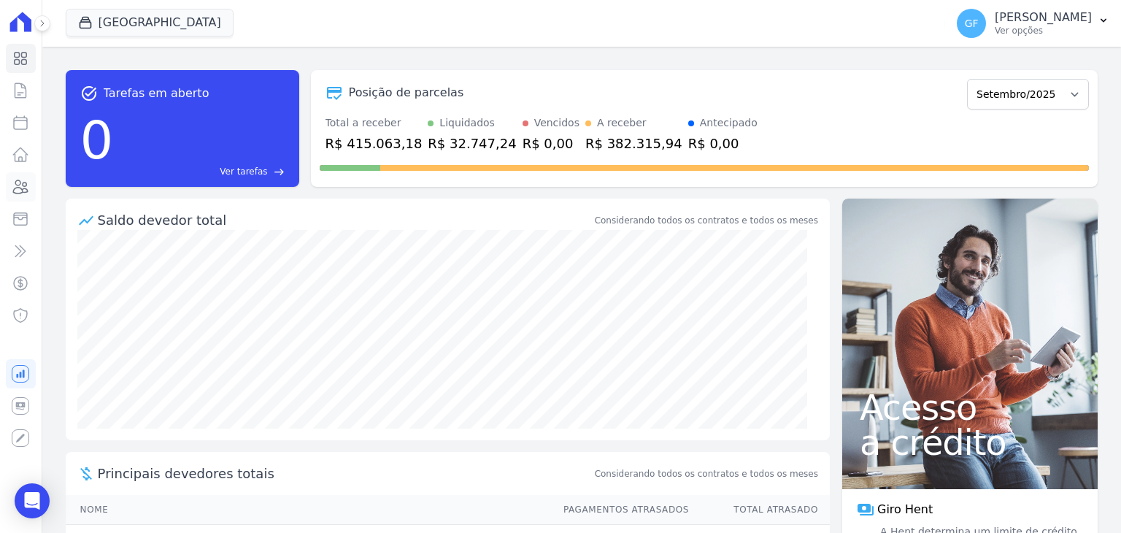
click at [29, 180] on icon at bounding box center [21, 187] width 18 height 18
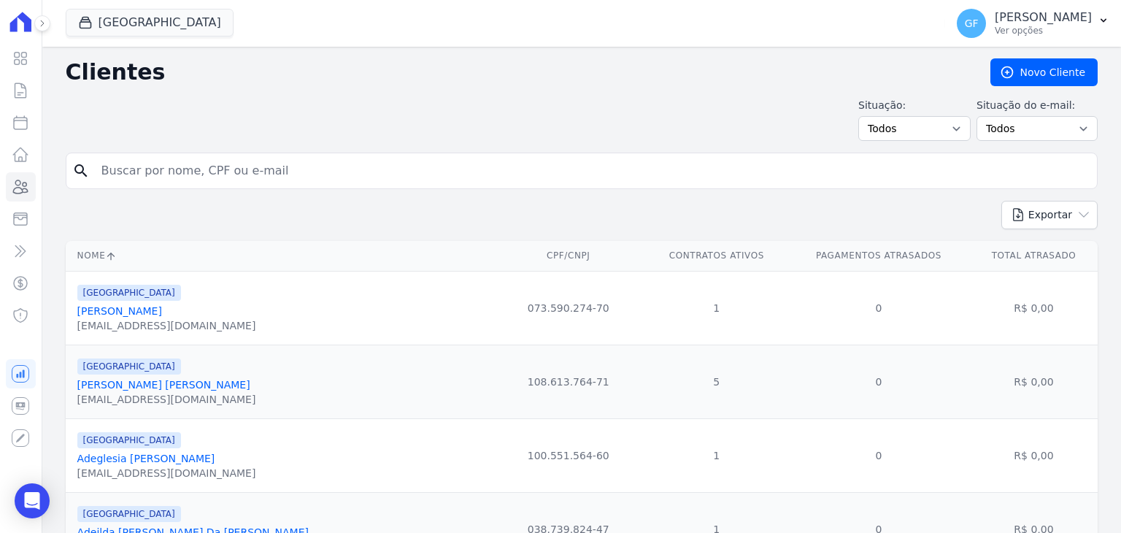
click at [124, 163] on input "search" at bounding box center [592, 170] width 998 height 29
paste input "[PERSON_NAME] [PERSON_NAME]"
type input "[PERSON_NAME] [PERSON_NAME]"
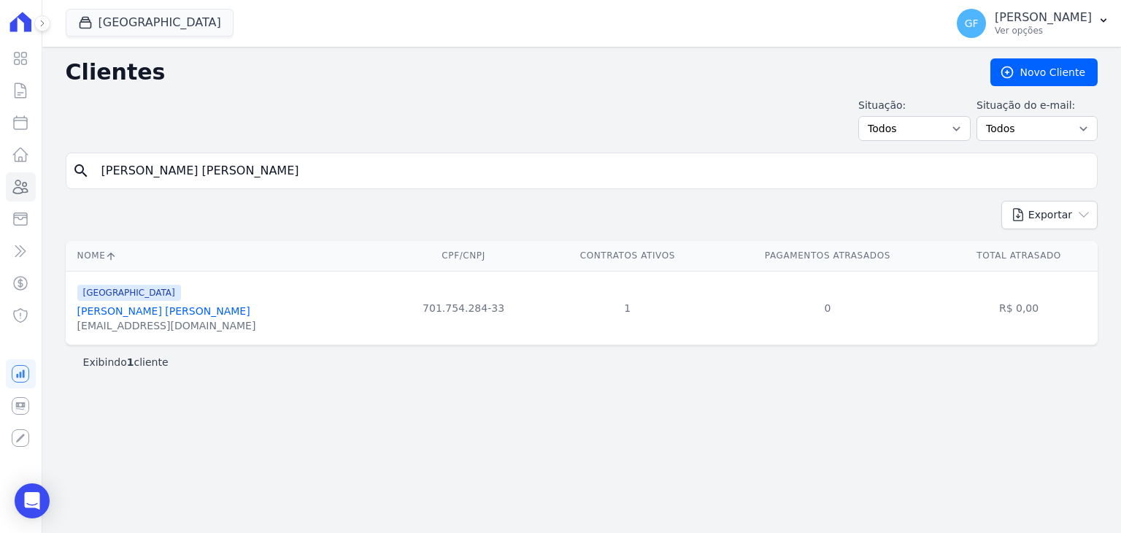
click at [127, 312] on link "[PERSON_NAME] [PERSON_NAME]" at bounding box center [163, 311] width 173 height 12
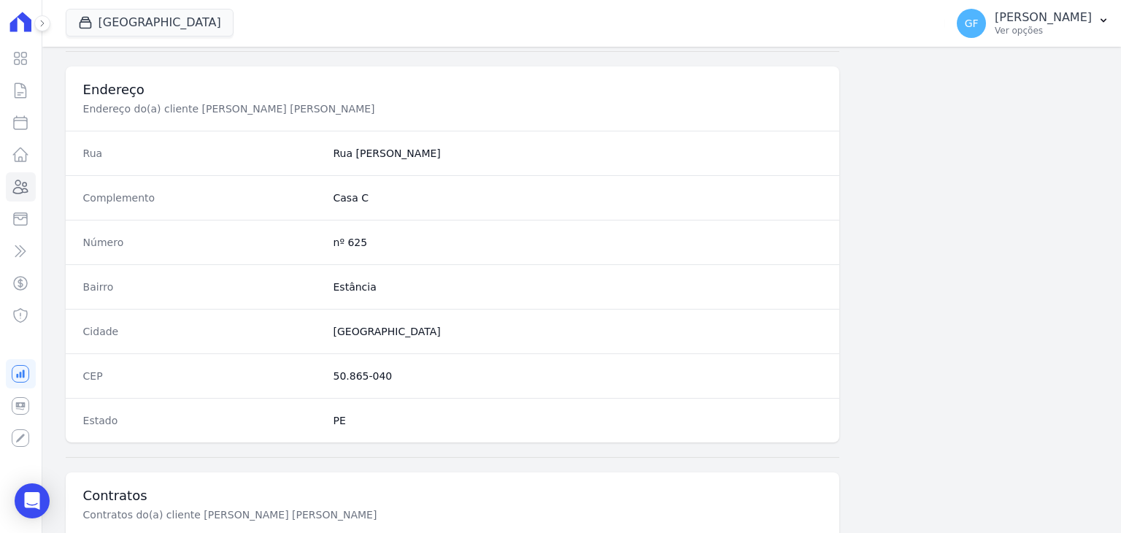
scroll to position [828, 0]
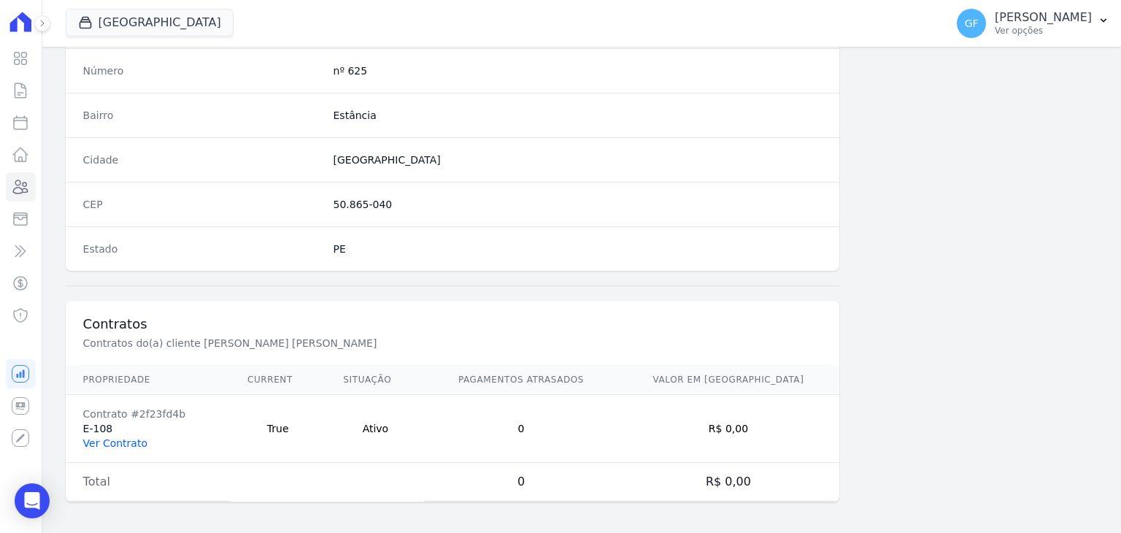
click at [123, 437] on link "Ver Contrato" at bounding box center [115, 443] width 64 height 12
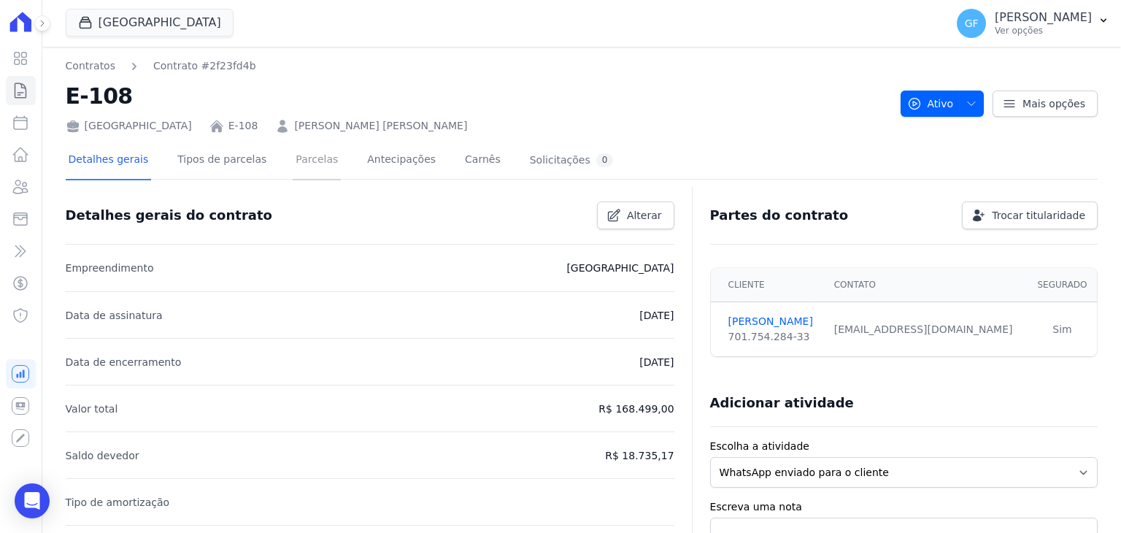
click at [303, 158] on link "Parcelas" at bounding box center [317, 161] width 48 height 39
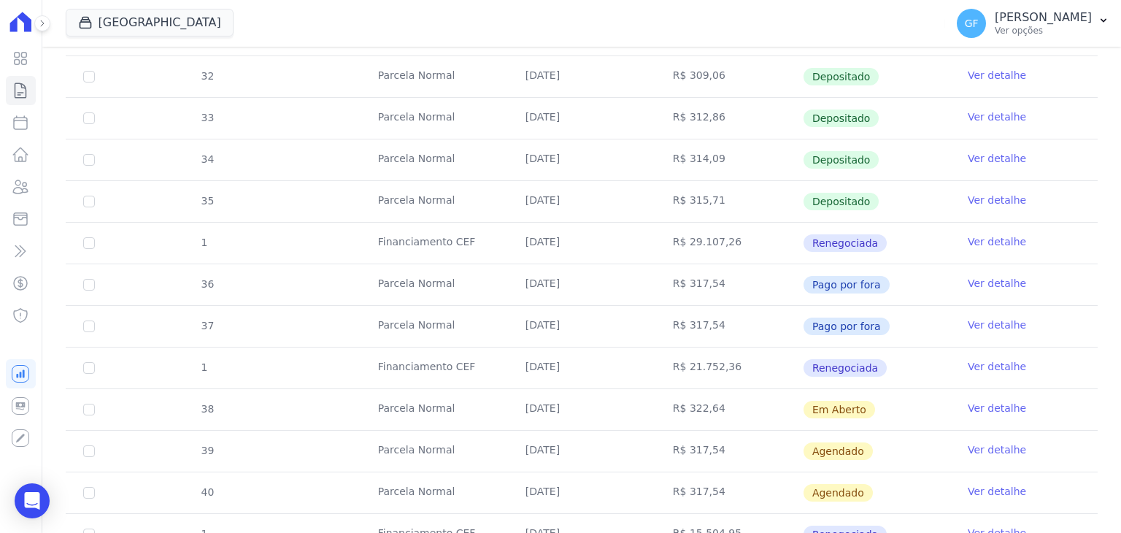
scroll to position [511, 0]
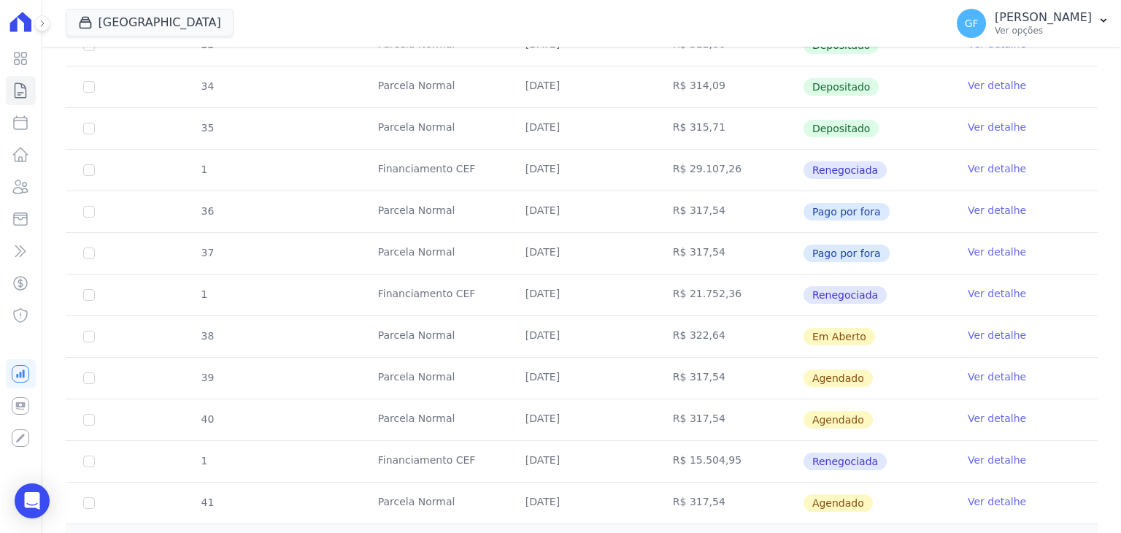
drag, startPoint x: 511, startPoint y: 337, endPoint x: 685, endPoint y: 338, distance: 173.6
click at [685, 338] on tr "38 [GEOGRAPHIC_DATA] [DATE] R$ 322,64 Em [GEOGRAPHIC_DATA] Ver detalhe" at bounding box center [582, 336] width 1032 height 42
click at [802, 341] on td "Em Aberto" at bounding box center [875, 336] width 147 height 41
click at [989, 330] on link "Ver detalhe" at bounding box center [996, 335] width 58 height 15
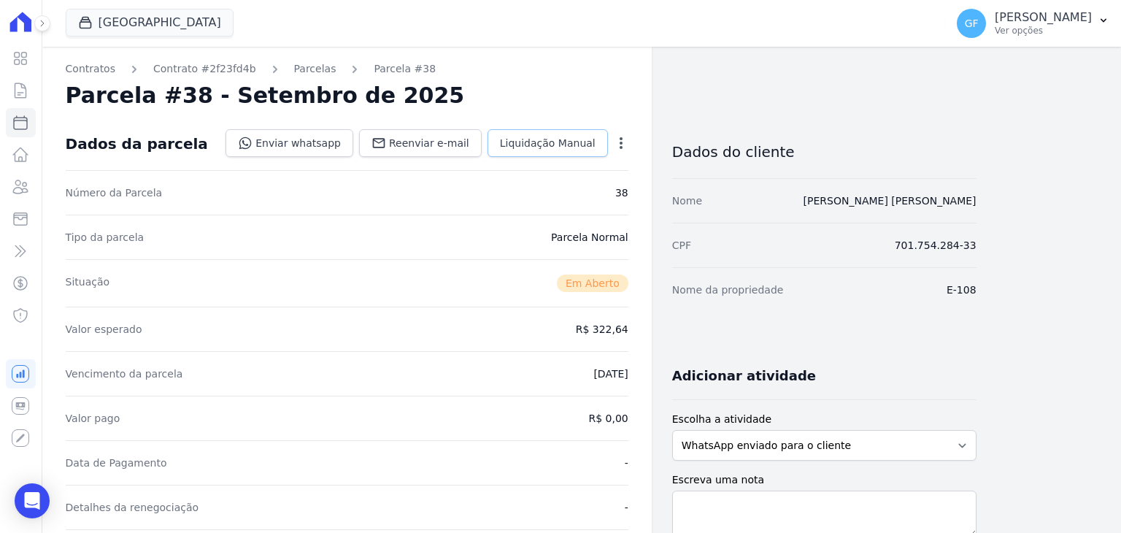
click at [505, 150] on link "Liquidação Manual" at bounding box center [547, 143] width 120 height 28
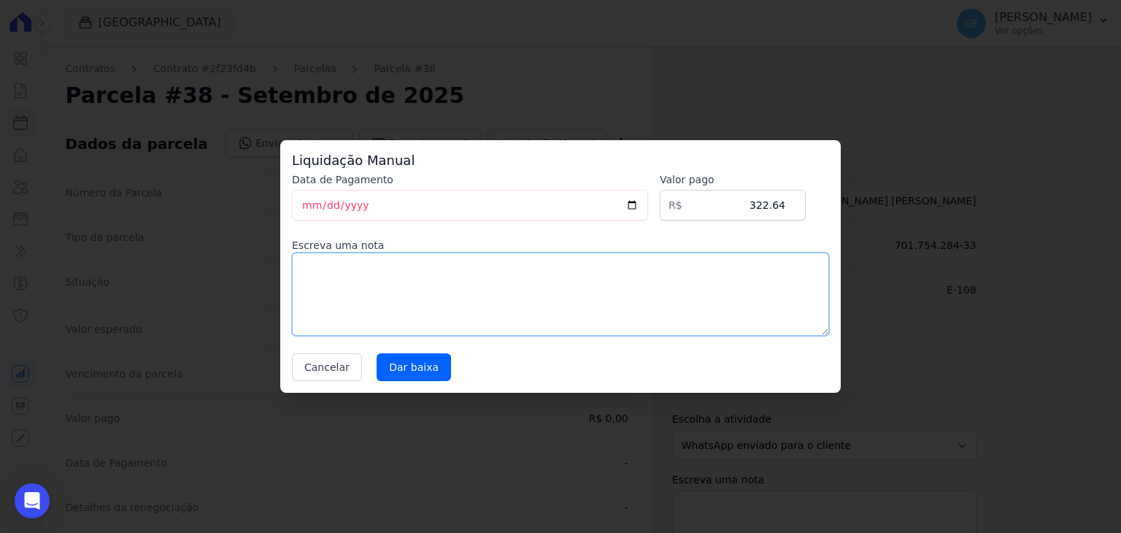
click at [722, 272] on textarea at bounding box center [560, 293] width 537 height 83
type textarea "Pago via PIX na conta Q.I"
click at [400, 367] on input "Dar baixa" at bounding box center [413, 367] width 74 height 28
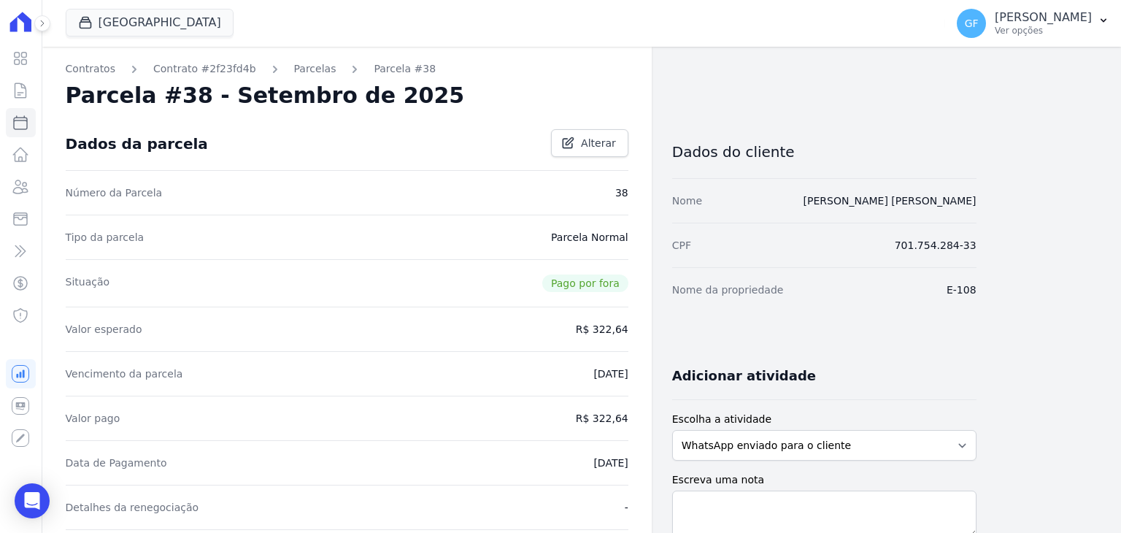
click at [299, 69] on link "Parcelas" at bounding box center [315, 68] width 42 height 15
